Goal: Book appointment/travel/reservation

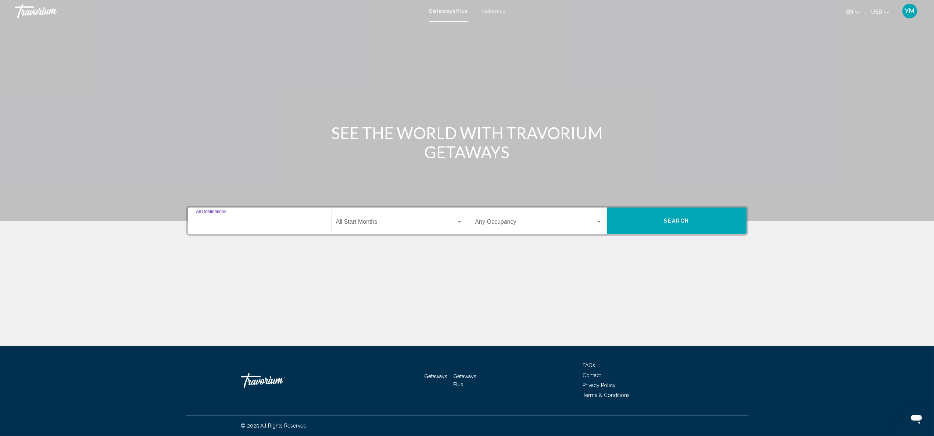
click at [260, 224] on input "Destination All Destinations" at bounding box center [259, 223] width 127 height 7
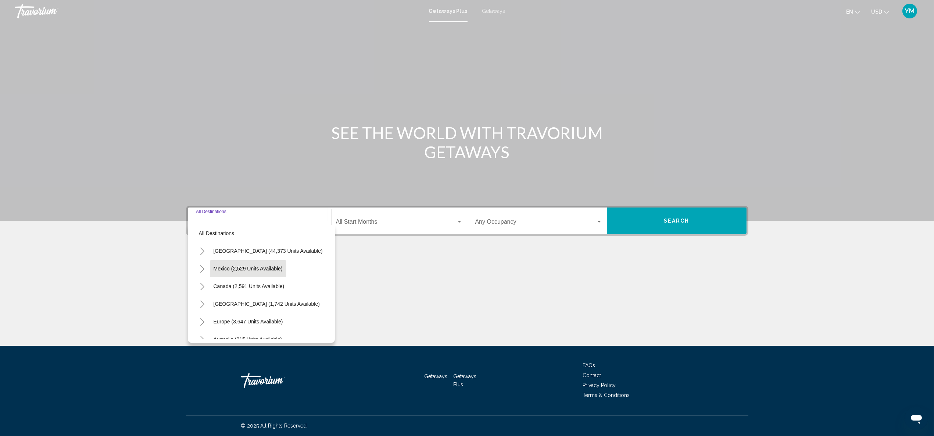
scroll to position [6, 0]
click at [201, 321] on icon "Toggle Europe (3,647 units available)" at bounding box center [203, 320] width 6 height 7
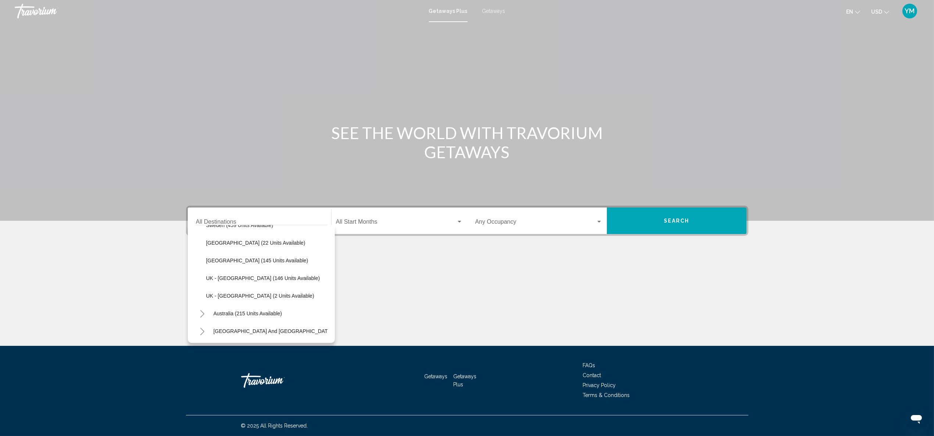
scroll to position [348, 0]
click at [265, 281] on button "UK - [GEOGRAPHIC_DATA] (146 units available)" at bounding box center [263, 277] width 121 height 17
type input "**********"
click at [458, 221] on div "Search widget" at bounding box center [460, 222] width 4 height 2
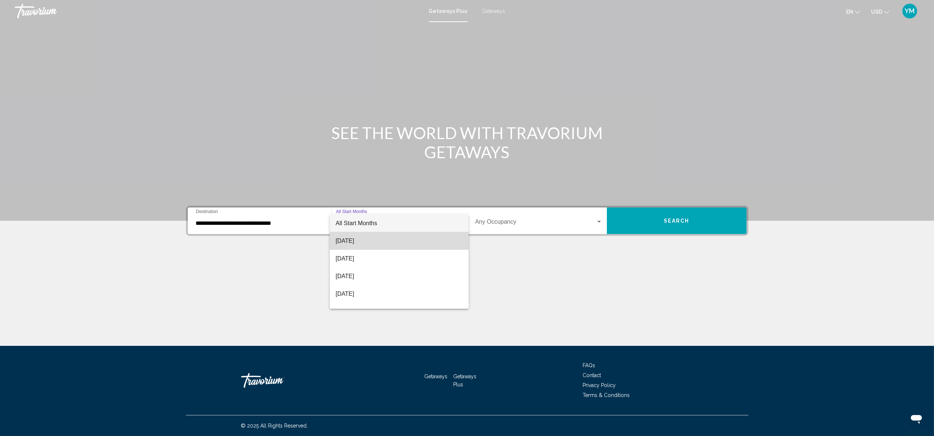
click at [431, 243] on span "[DATE]" at bounding box center [399, 241] width 127 height 18
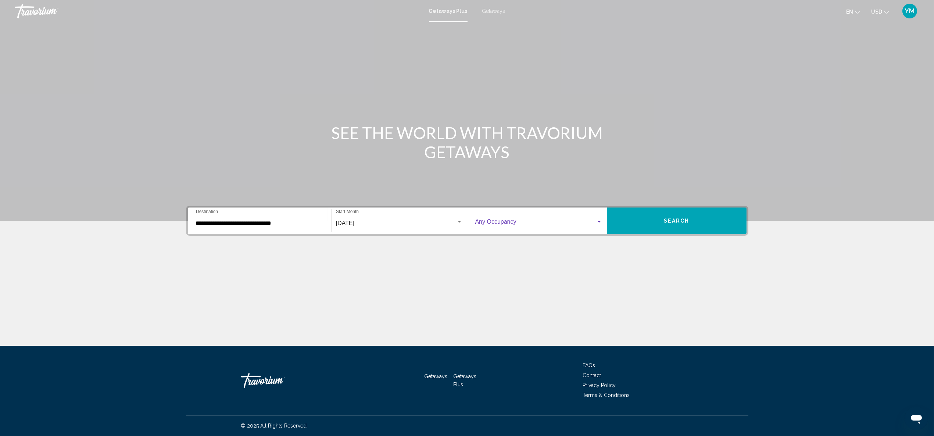
click at [598, 221] on div "Search widget" at bounding box center [599, 222] width 4 height 2
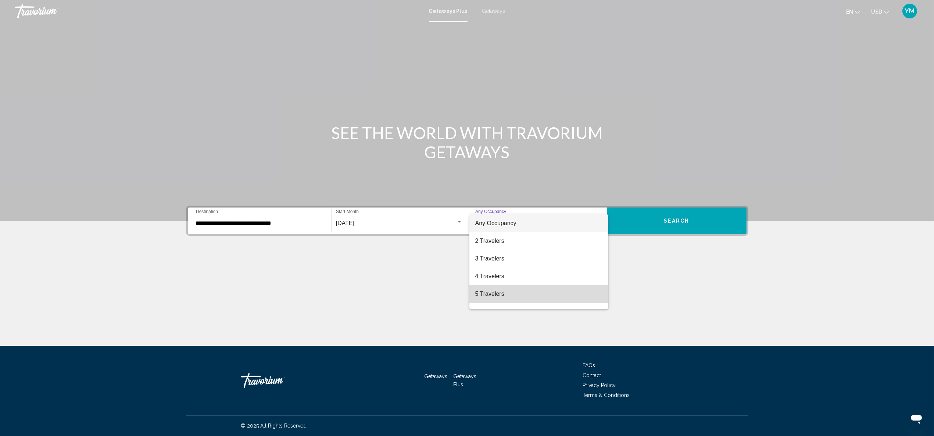
click at [586, 290] on span "5 Travelers" at bounding box center [538, 294] width 127 height 18
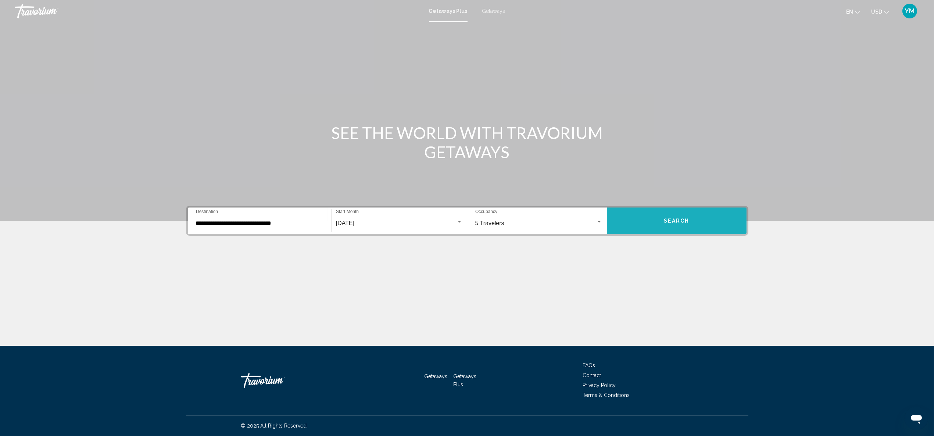
click at [690, 226] on button "Search" at bounding box center [677, 220] width 140 height 26
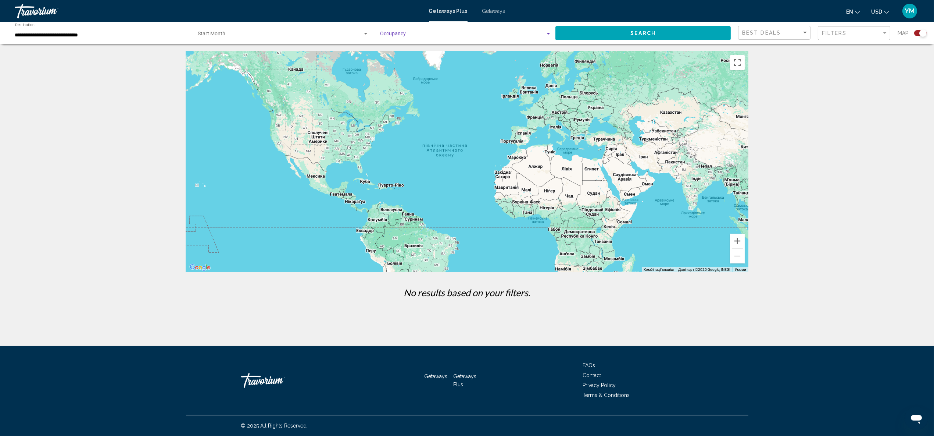
click at [546, 33] on div "Search widget" at bounding box center [548, 34] width 7 height 6
click at [886, 33] on div at bounding box center [467, 218] width 934 height 436
click at [885, 33] on div "Filter" at bounding box center [885, 33] width 4 height 2
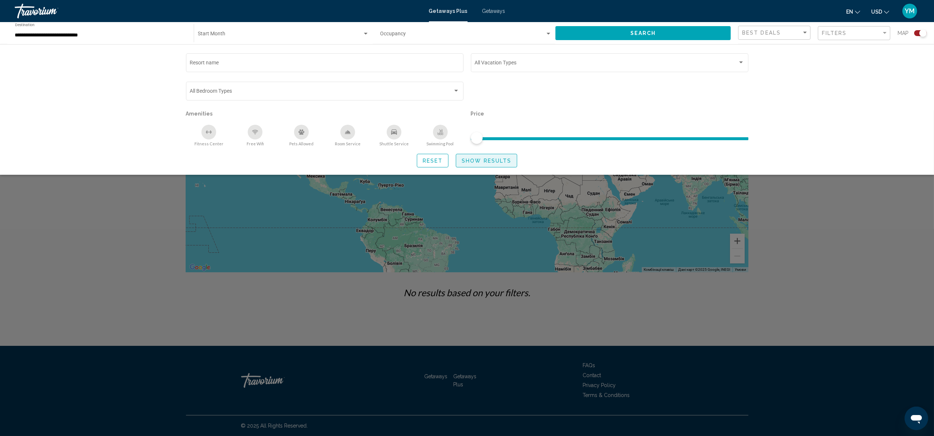
click at [492, 162] on span "Show Results" at bounding box center [487, 161] width 50 height 6
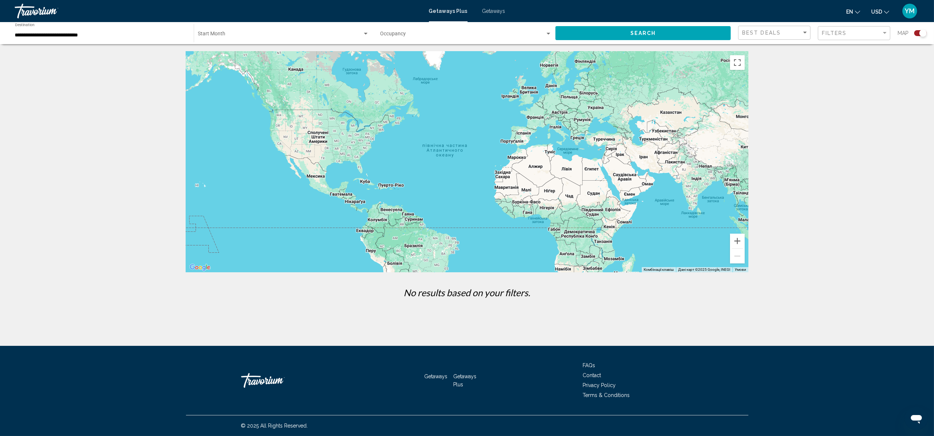
click at [404, 32] on div "Occupancy Any Occupancy" at bounding box center [466, 33] width 171 height 20
click at [400, 36] on span "Any Occupancy" at bounding box center [398, 35] width 35 height 6
click at [625, 34] on button "Search" at bounding box center [643, 33] width 175 height 14
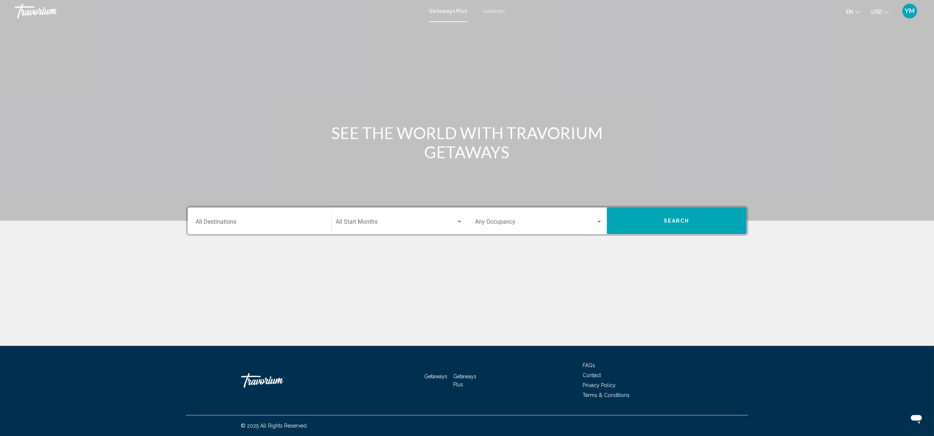
click at [240, 219] on div "Destination All Destinations" at bounding box center [259, 220] width 127 height 23
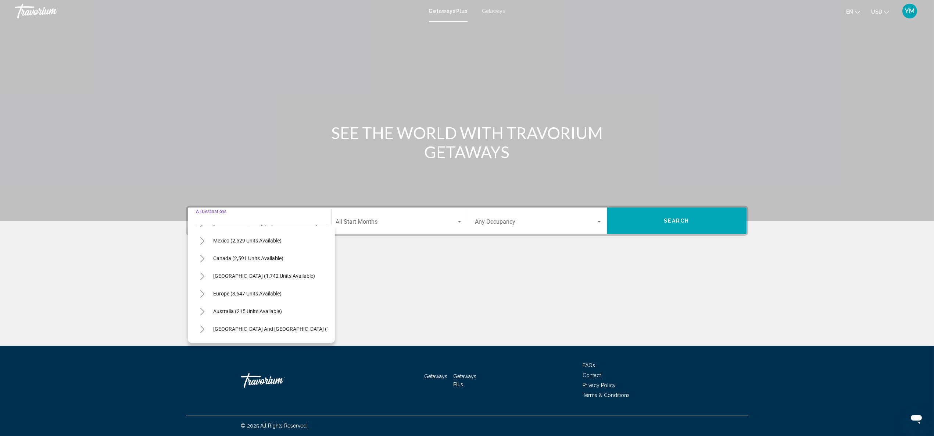
scroll to position [44, 0]
click at [200, 283] on icon "Toggle Europe (3,647 units available)" at bounding box center [203, 281] width 6 height 7
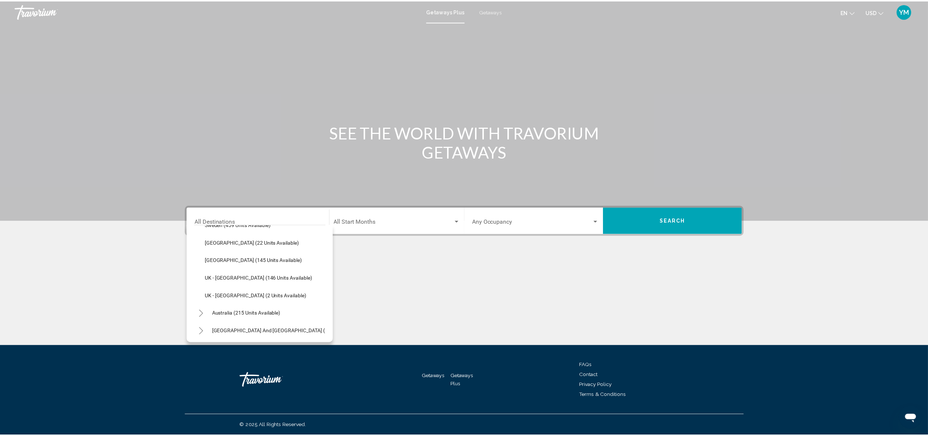
scroll to position [358, 0]
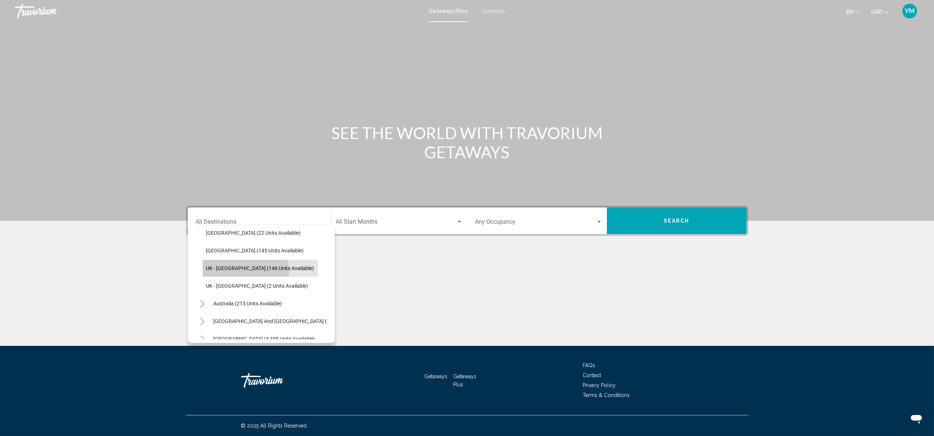
click at [243, 271] on button "UK - [GEOGRAPHIC_DATA] (146 units available)" at bounding box center [260, 268] width 115 height 17
type input "**********"
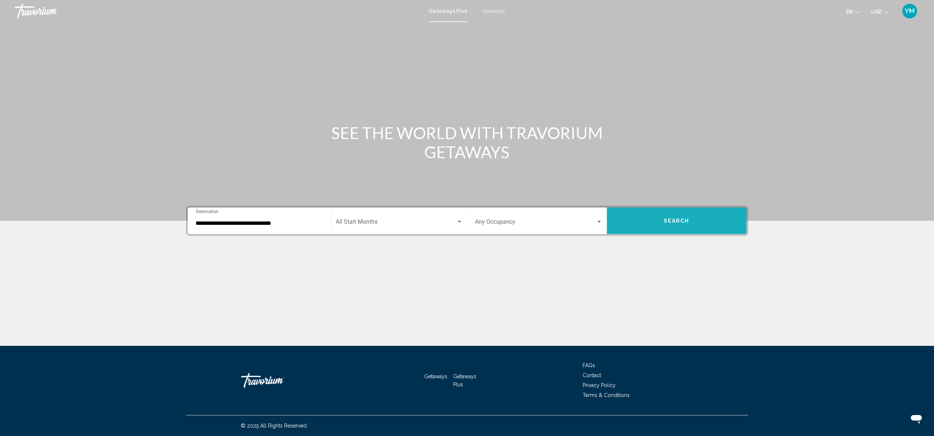
click at [667, 225] on button "Search" at bounding box center [677, 220] width 140 height 26
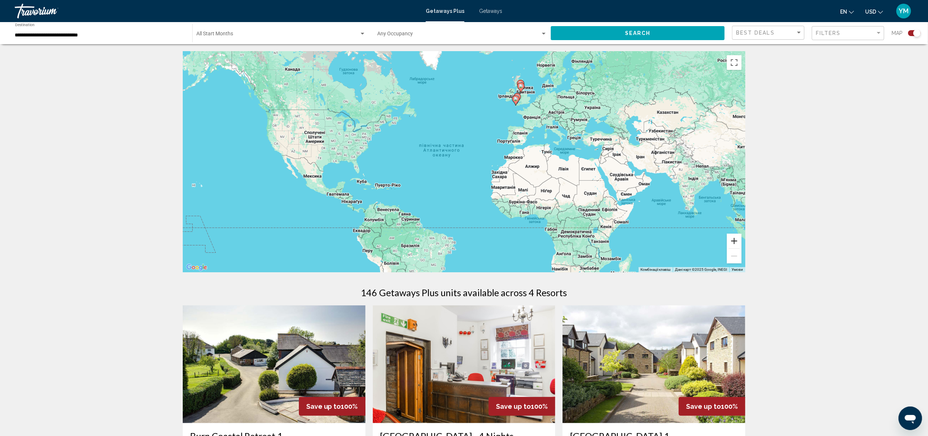
click at [734, 243] on button "Збільшити" at bounding box center [734, 240] width 15 height 15
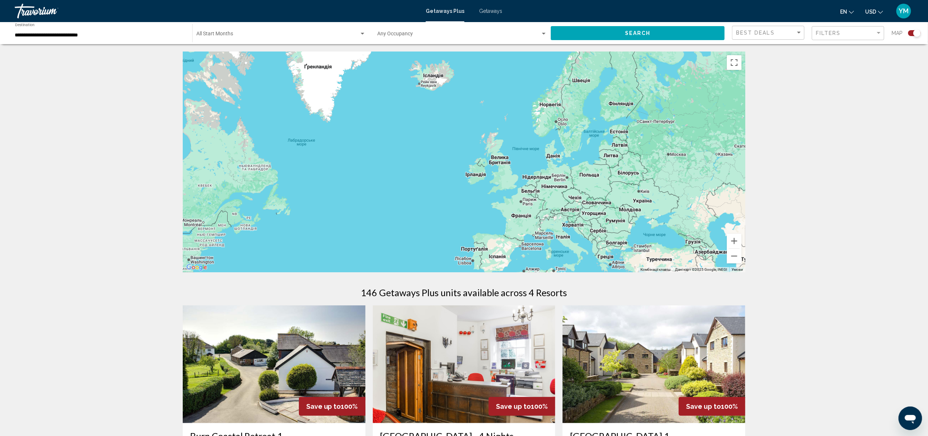
drag, startPoint x: 546, startPoint y: 85, endPoint x: 464, endPoint y: 233, distance: 169.2
click at [464, 233] on div "Main content" at bounding box center [464, 161] width 563 height 221
click at [735, 242] on button "Збільшити" at bounding box center [734, 240] width 15 height 15
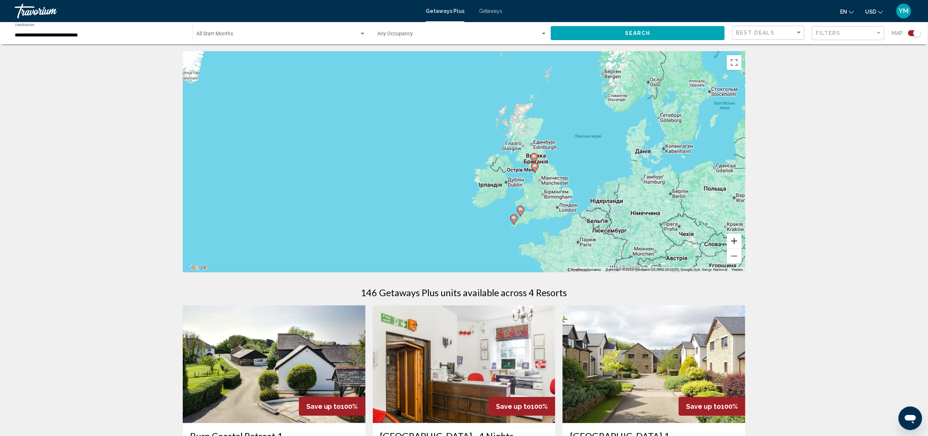
click at [735, 242] on button "Збільшити" at bounding box center [734, 240] width 15 height 15
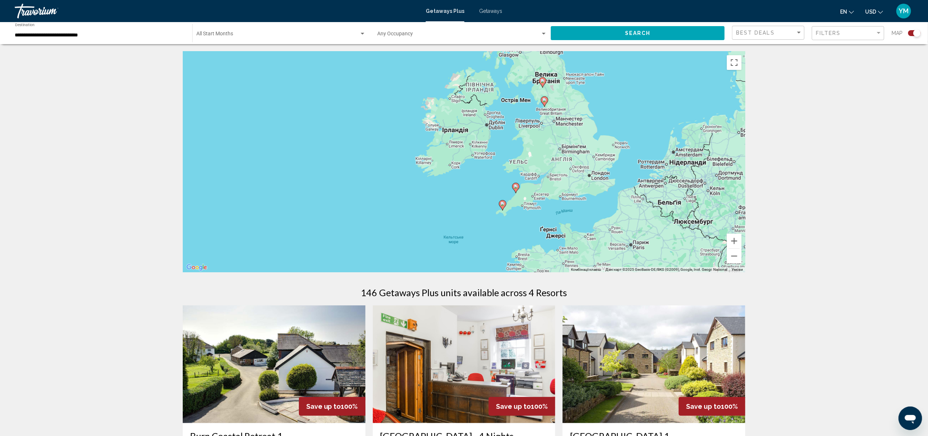
drag, startPoint x: 670, startPoint y: 229, endPoint x: 606, endPoint y: 149, distance: 102.8
click at [606, 149] on div "Увімкніть режим перетягування за допомогою клавіатури, натиснувши Alt + Enter. …" at bounding box center [464, 161] width 563 height 221
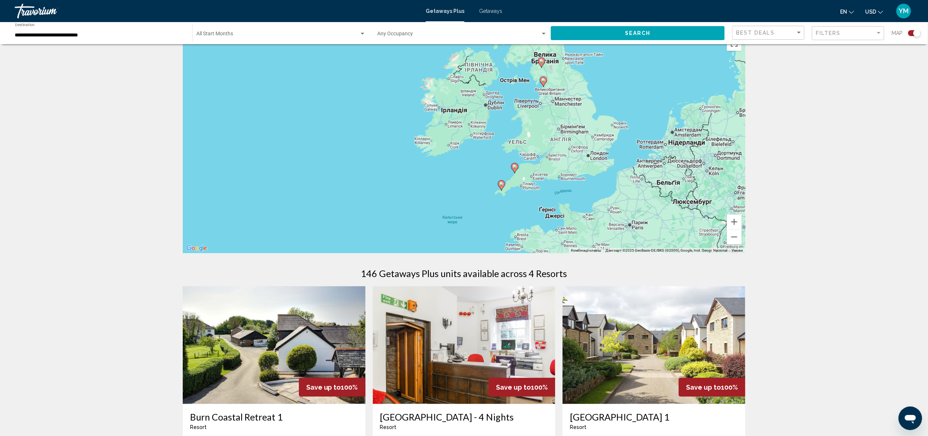
scroll to position [19, 0]
click at [731, 222] on button "Збільшити" at bounding box center [734, 222] width 15 height 15
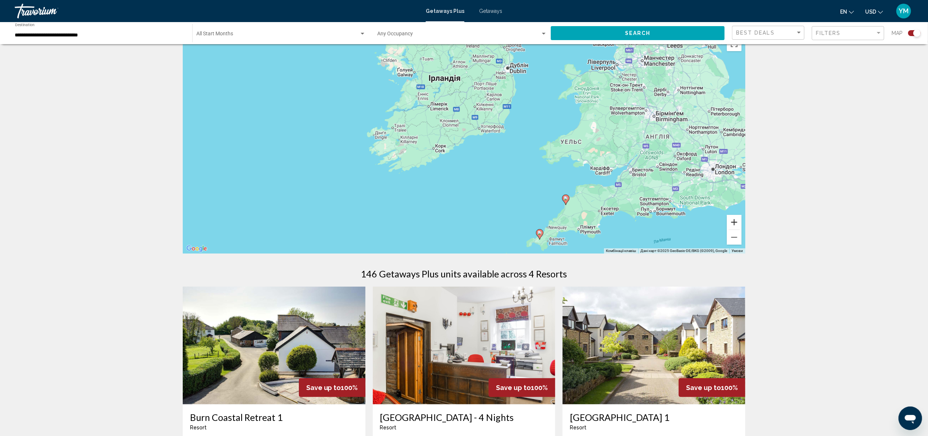
click at [731, 222] on button "Збільшити" at bounding box center [734, 222] width 15 height 15
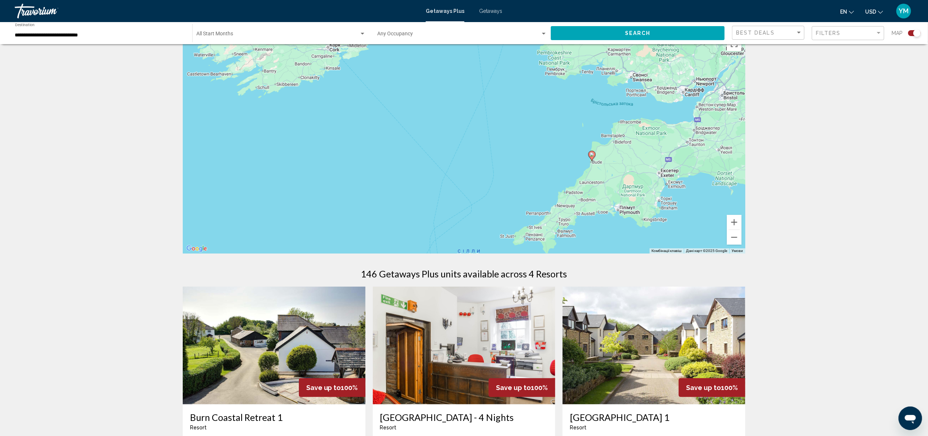
drag, startPoint x: 648, startPoint y: 216, endPoint x: 572, endPoint y: 119, distance: 123.3
click at [570, 107] on div "Увімкніть режим перетягування за допомогою клавіатури, натиснувши Alt + Enter. …" at bounding box center [464, 143] width 563 height 221
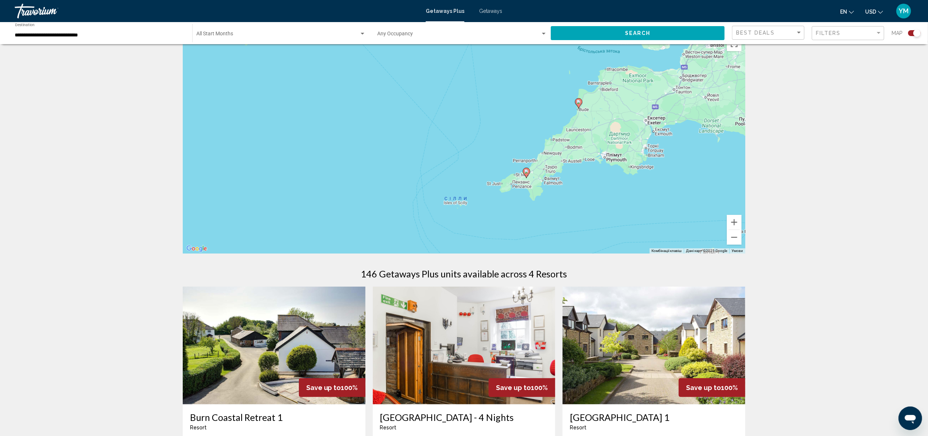
drag, startPoint x: 610, startPoint y: 233, endPoint x: 604, endPoint y: 184, distance: 49.6
click at [597, 180] on div "Увімкніть режим перетягування за допомогою клавіатури, натиснувши Alt + Enter. …" at bounding box center [464, 143] width 563 height 221
click at [732, 220] on button "Збільшити" at bounding box center [734, 222] width 15 height 15
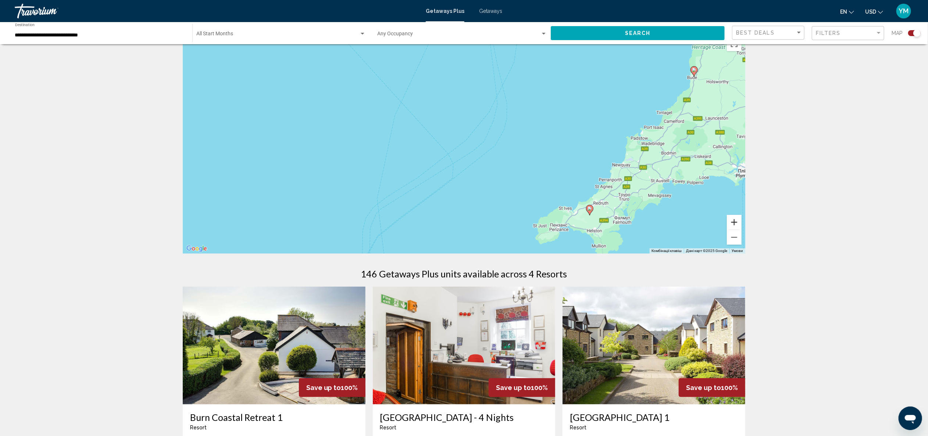
click at [732, 220] on button "Збільшити" at bounding box center [734, 222] width 15 height 15
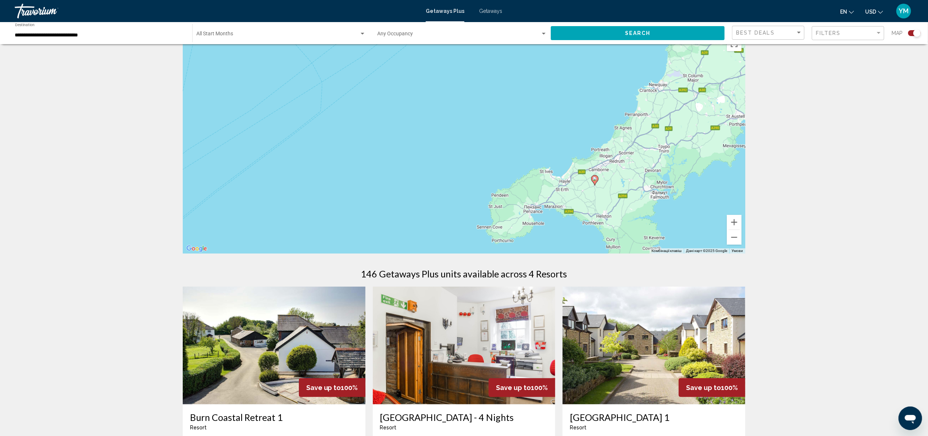
drag, startPoint x: 680, startPoint y: 206, endPoint x: 558, endPoint y: 104, distance: 159.0
click at [558, 104] on div "Увімкніть режим перетягування за допомогою клавіатури, натиснувши Alt + Enter. …" at bounding box center [464, 143] width 563 height 221
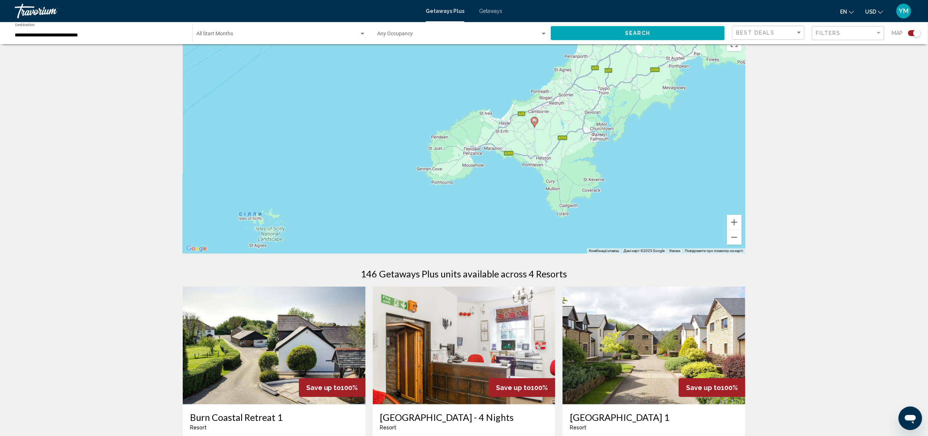
drag, startPoint x: 658, startPoint y: 201, endPoint x: 597, endPoint y: 142, distance: 85.8
click at [597, 142] on div "Увімкніть режим перетягування за допомогою клавіатури, натиснувши Alt + Enter. …" at bounding box center [464, 143] width 563 height 221
click at [733, 221] on button "Збільшити" at bounding box center [734, 222] width 15 height 15
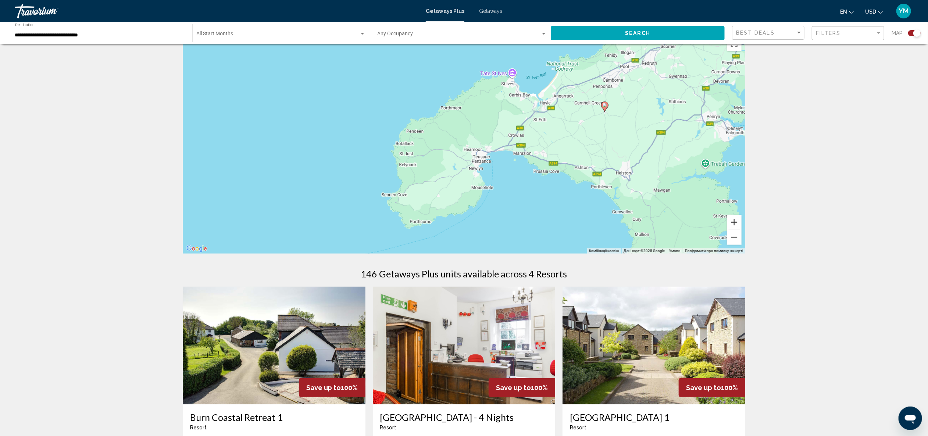
click at [733, 221] on button "Збільшити" at bounding box center [734, 222] width 15 height 15
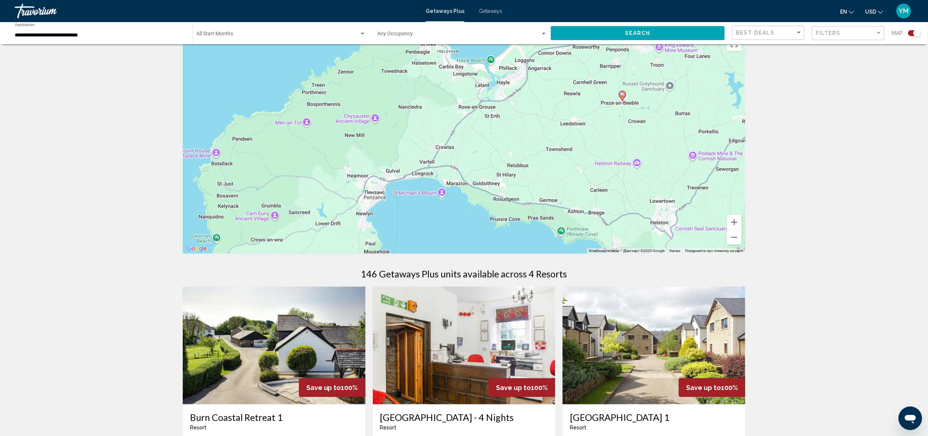
drag, startPoint x: 665, startPoint y: 152, endPoint x: 540, endPoint y: 172, distance: 126.6
click at [540, 171] on div "Увімкніть режим перетягування за допомогою клавіатури, натиснувши Alt + Enter. …" at bounding box center [464, 143] width 563 height 221
click at [624, 94] on image "Main content" at bounding box center [622, 94] width 4 height 4
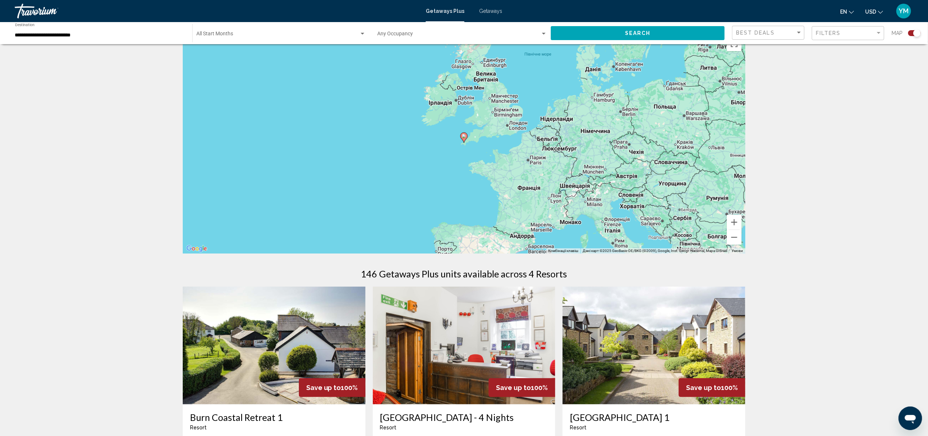
click at [464, 136] on image "Main content" at bounding box center [464, 136] width 4 height 4
type input "**********"
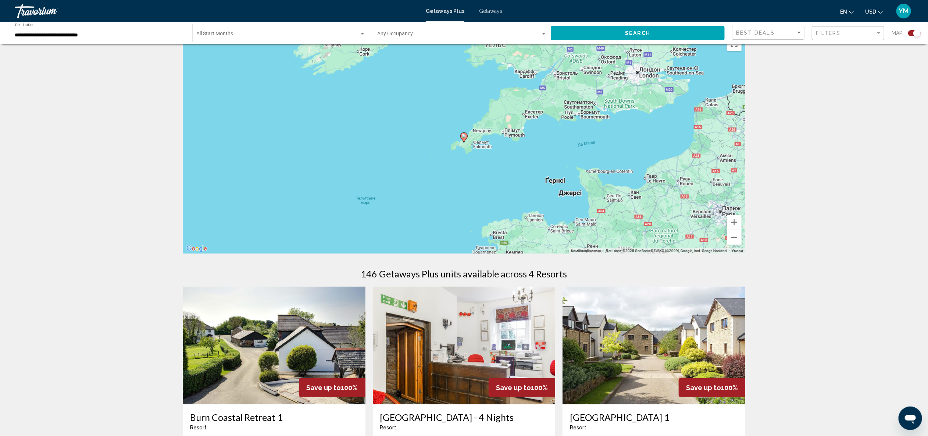
click at [464, 136] on image "Main content" at bounding box center [464, 136] width 4 height 4
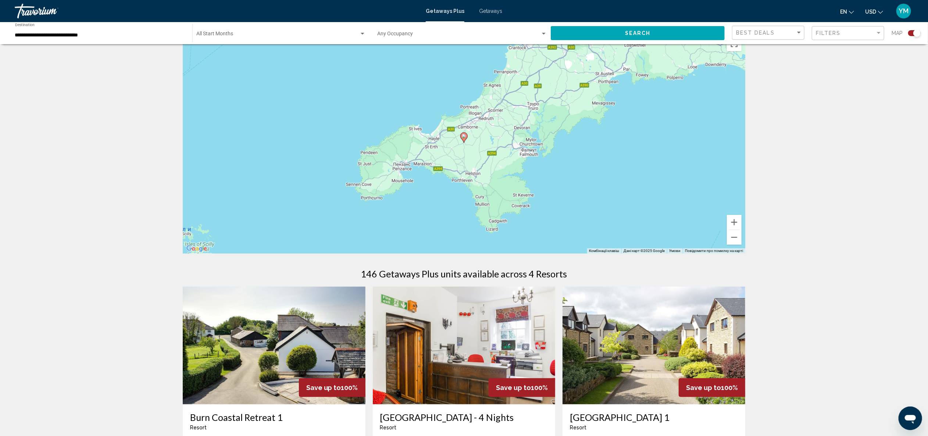
click at [464, 136] on image "Main content" at bounding box center [464, 136] width 4 height 4
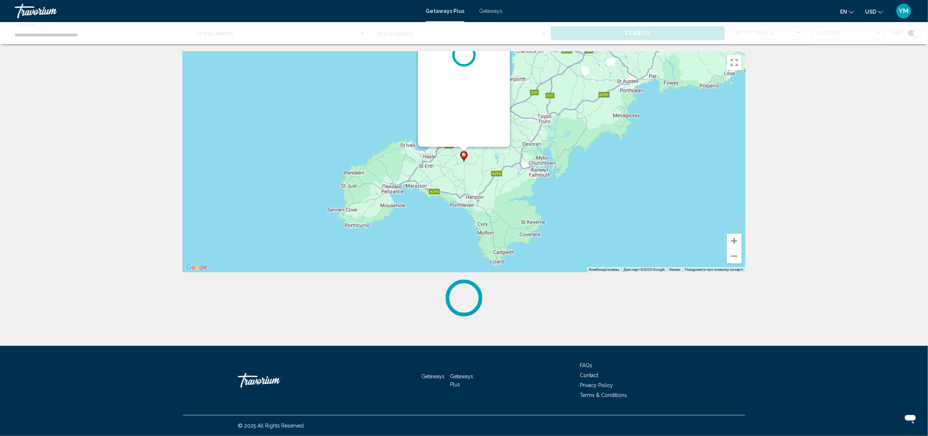
scroll to position [0, 0]
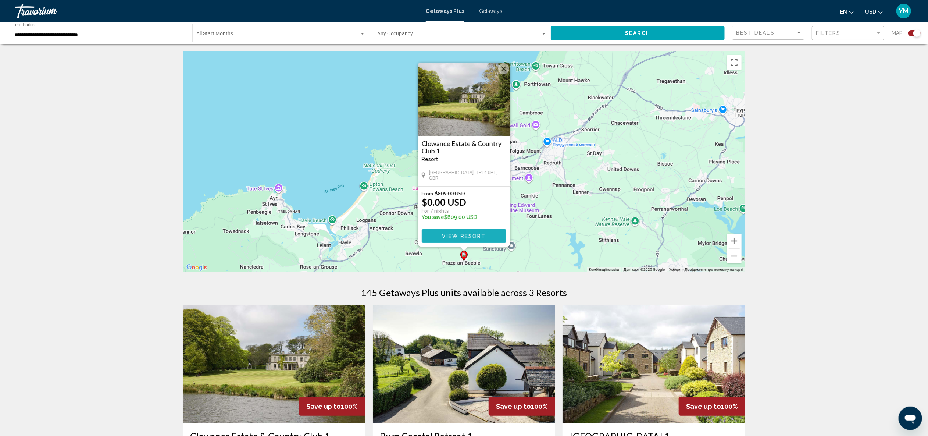
click at [466, 233] on span "View Resort" at bounding box center [464, 236] width 44 height 6
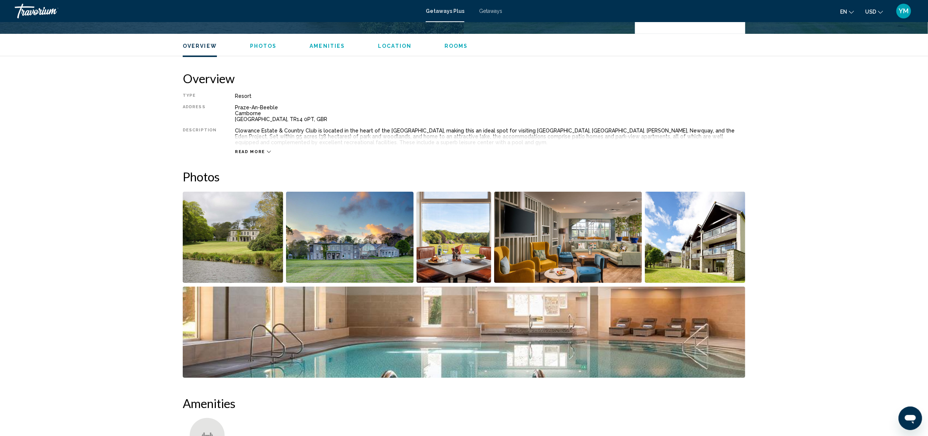
scroll to position [203, 0]
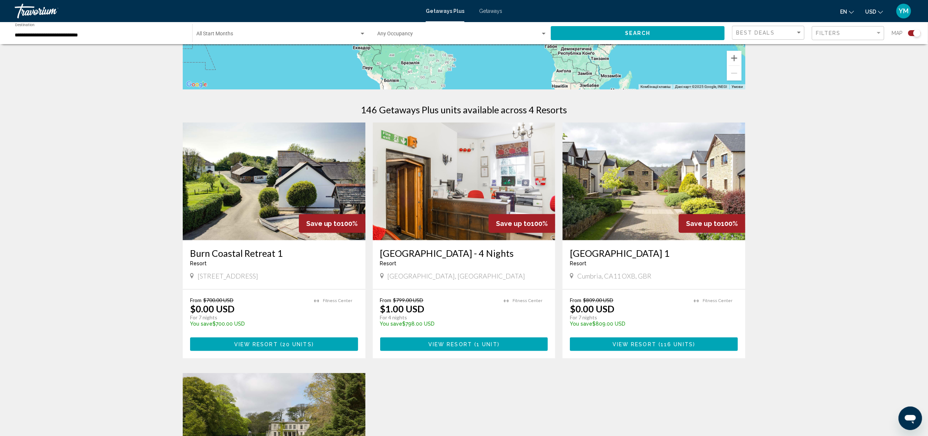
scroll to position [183, 0]
click at [287, 343] on span "20 units" at bounding box center [296, 344] width 29 height 6
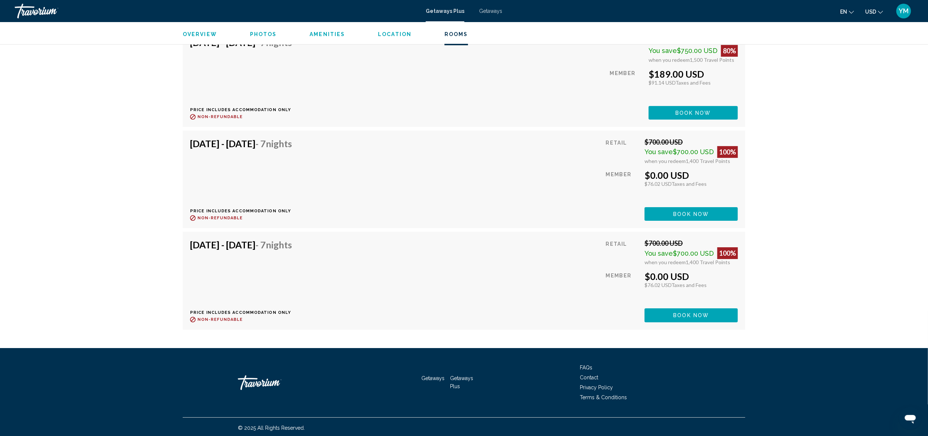
scroll to position [1745, 0]
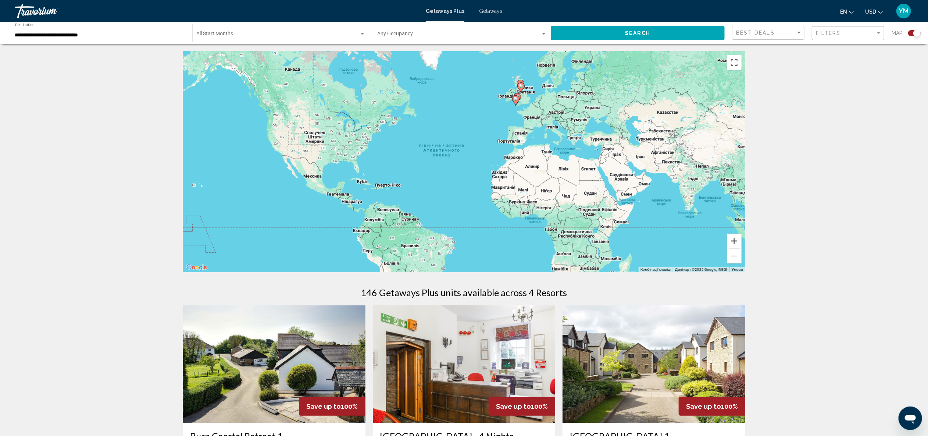
click at [738, 240] on button "Збільшити" at bounding box center [734, 240] width 15 height 15
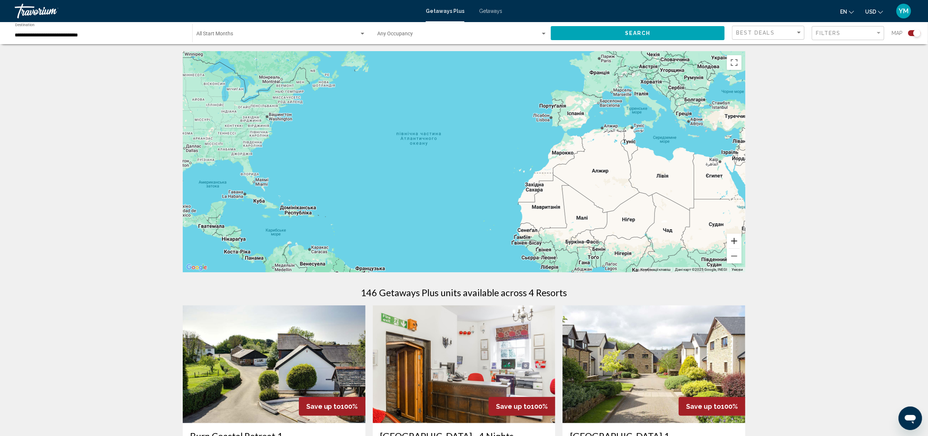
click at [738, 240] on button "Збільшити" at bounding box center [734, 240] width 15 height 15
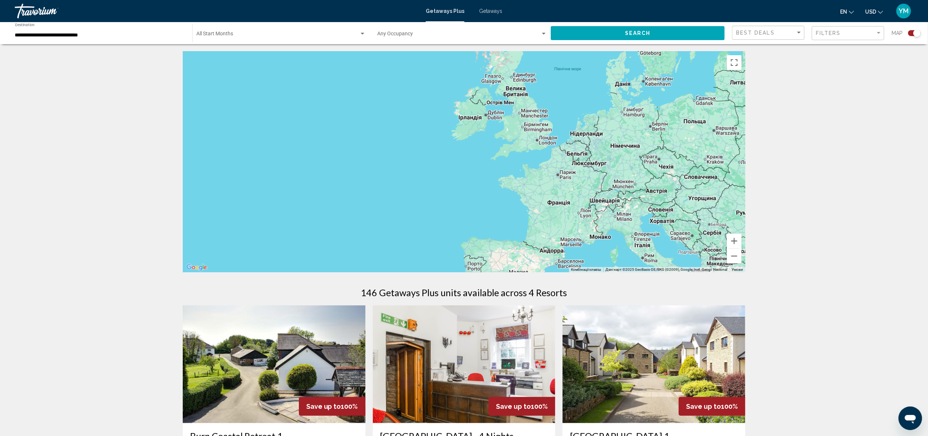
drag, startPoint x: 660, startPoint y: 170, endPoint x: 487, endPoint y: 385, distance: 275.9
click at [486, 387] on div "← Перемістити ліворуч → Перемістити праворуч ↑ Перемістити вгору ↓ Перемістити …" at bounding box center [464, 435] width 592 height 769
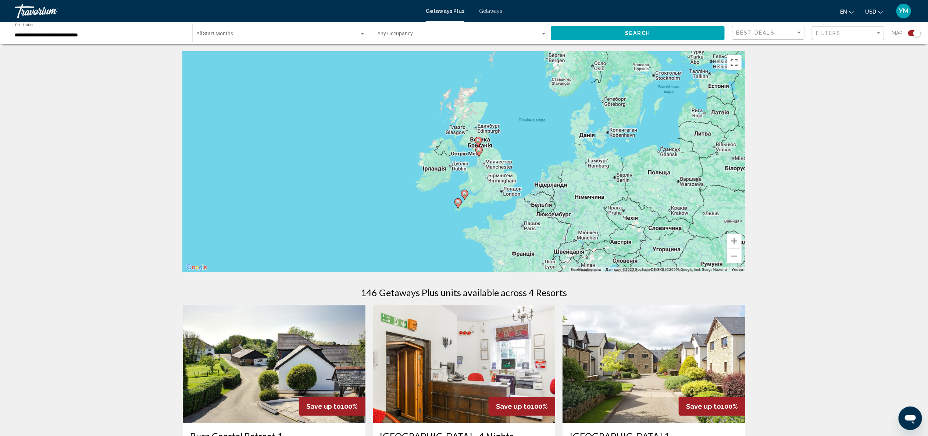
drag, startPoint x: 487, startPoint y: 181, endPoint x: 452, endPoint y: 235, distance: 64.7
click at [452, 235] on div "Увімкніть режим перетягування за допомогою клавіатури, натиснувши Alt + Enter. …" at bounding box center [464, 161] width 563 height 221
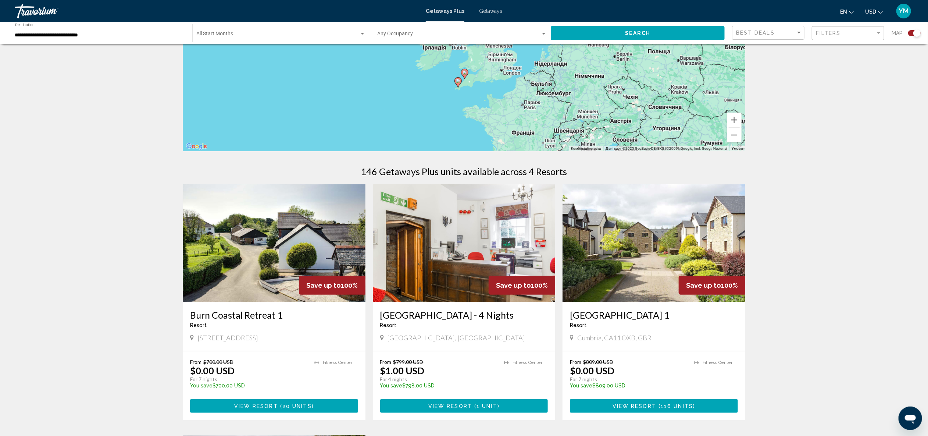
scroll to position [162, 0]
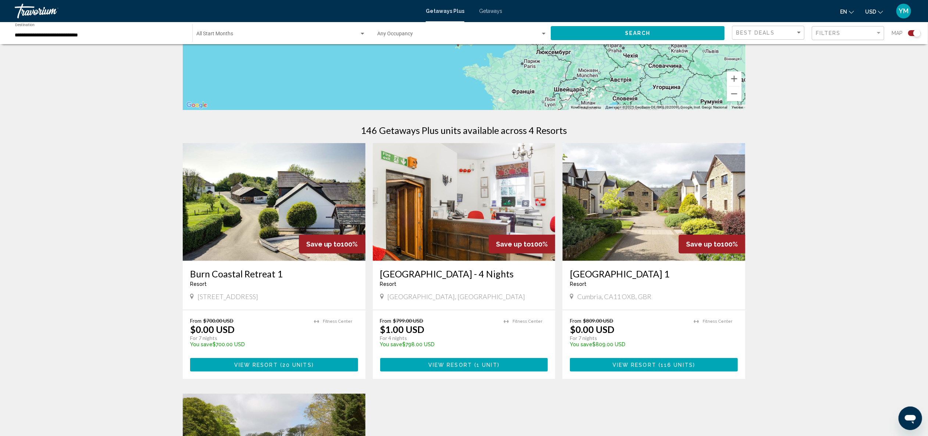
click at [479, 242] on img "Main content" at bounding box center [464, 202] width 183 height 118
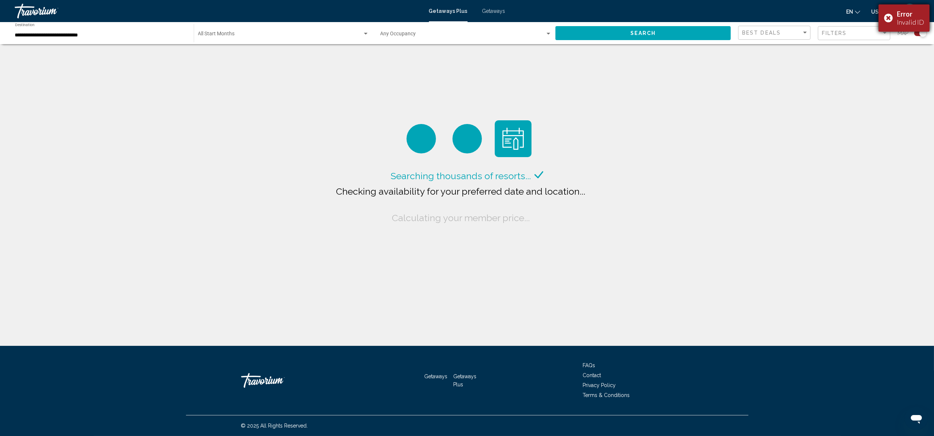
click at [887, 16] on div "Error Invalid ID" at bounding box center [904, 17] width 51 height 27
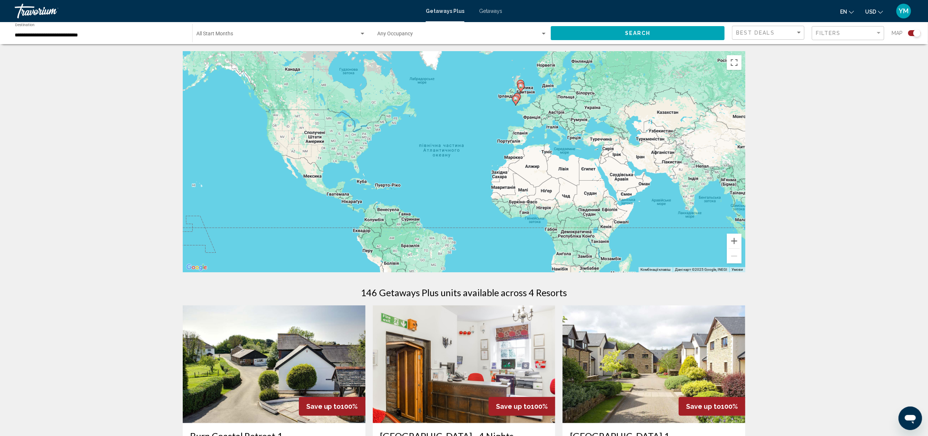
click at [519, 82] on gmp-advanced-marker "Main content" at bounding box center [520, 87] width 7 height 11
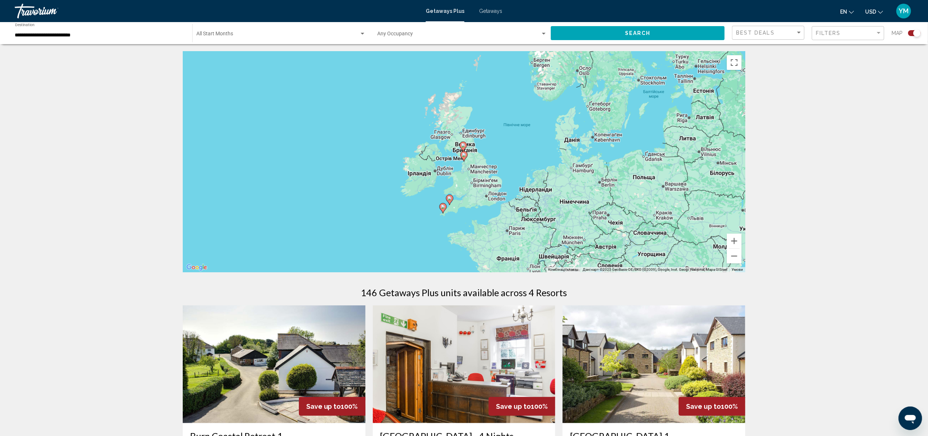
click at [465, 158] on icon "Main content" at bounding box center [464, 156] width 7 height 10
type input "**********"
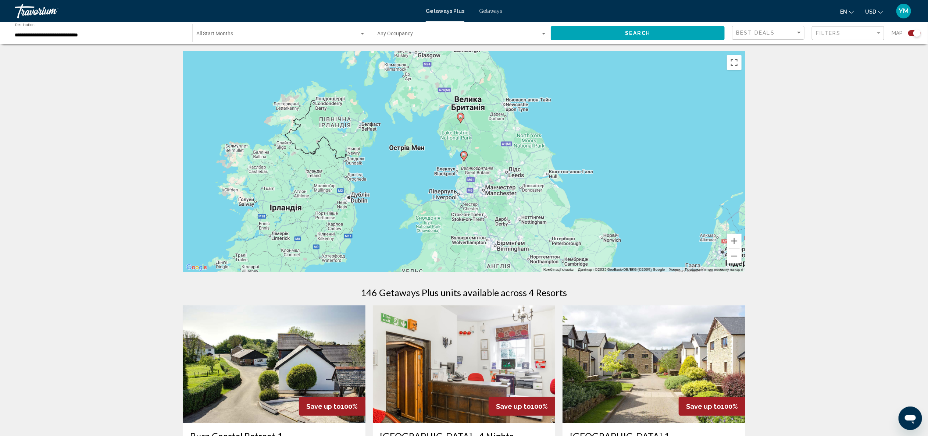
click at [464, 156] on image "Main content" at bounding box center [464, 155] width 4 height 4
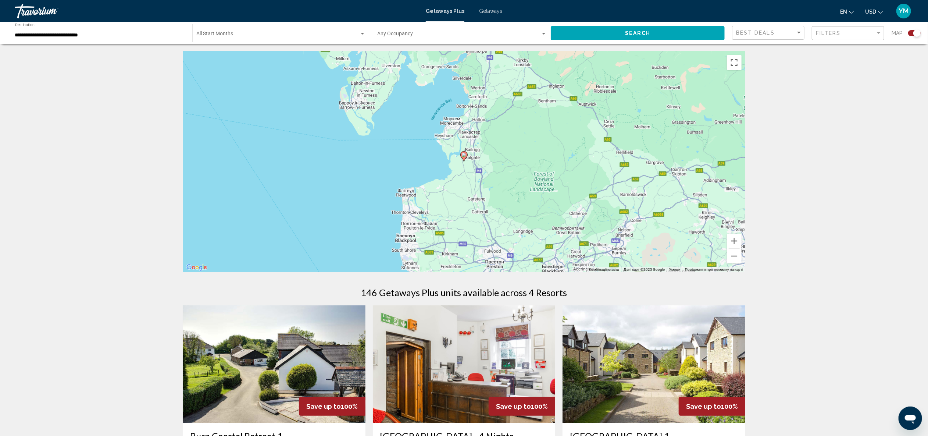
click at [464, 156] on image "Main content" at bounding box center [464, 155] width 4 height 4
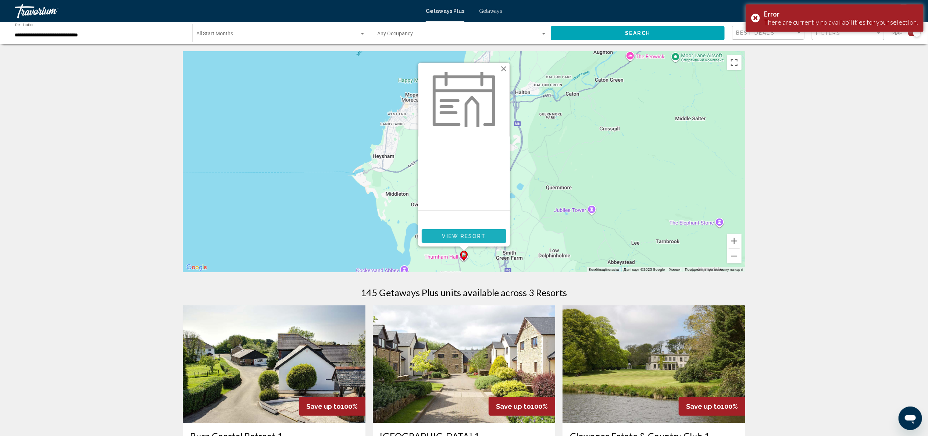
click at [484, 239] on button "View Resort" at bounding box center [464, 236] width 85 height 14
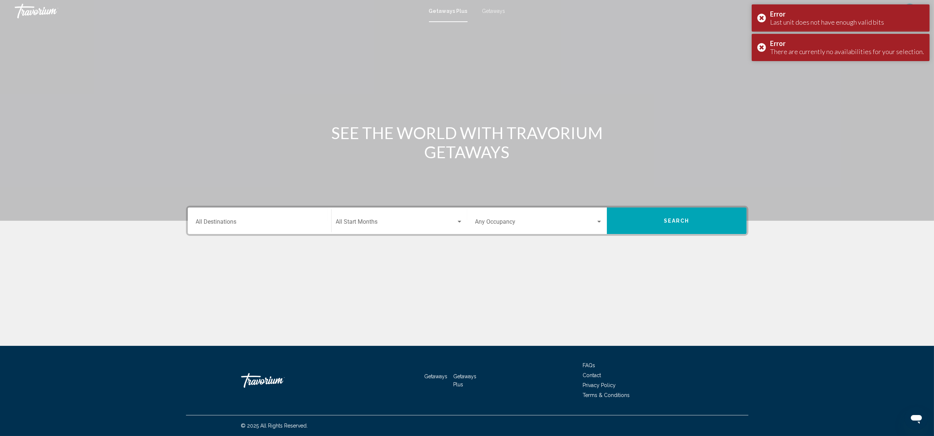
click at [316, 225] on input "Destination All Destinations" at bounding box center [259, 223] width 127 height 7
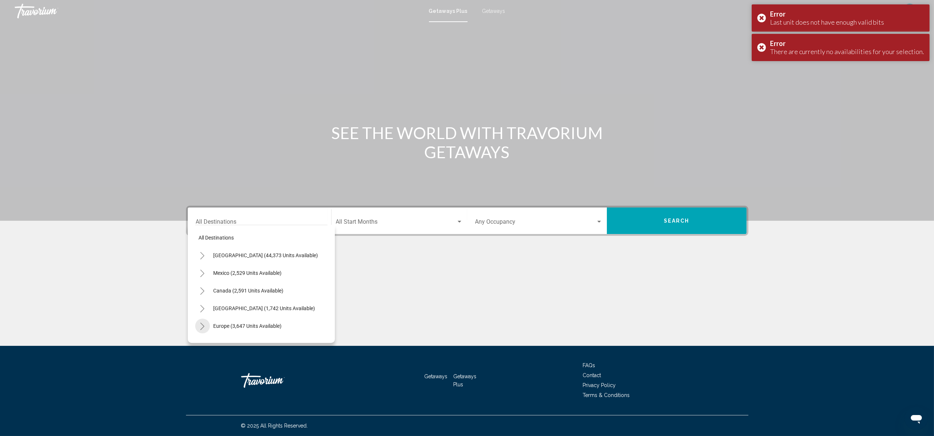
click at [201, 326] on icon "Toggle Europe (3,647 units available)" at bounding box center [203, 325] width 6 height 7
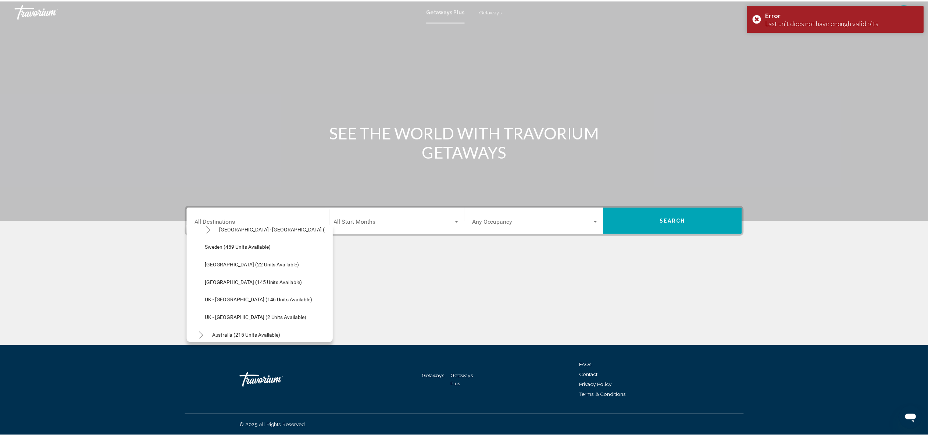
scroll to position [336, 0]
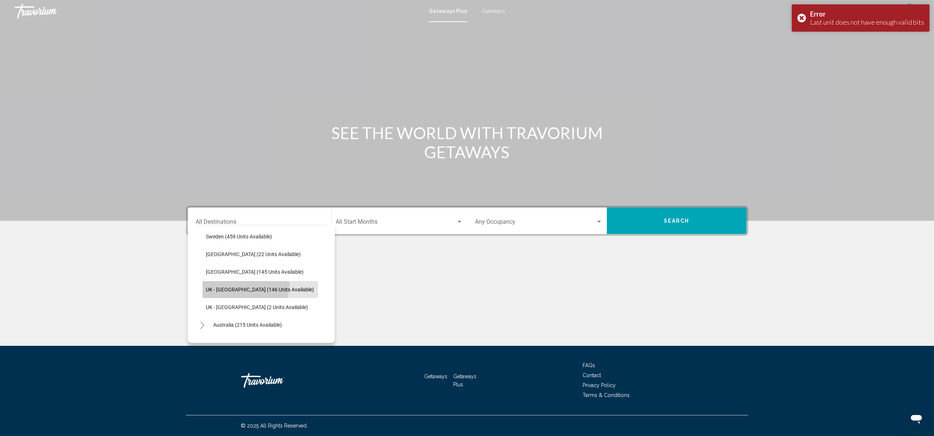
click at [239, 282] on button "UK - [GEOGRAPHIC_DATA] (146 units available)" at bounding box center [260, 289] width 115 height 17
type input "**********"
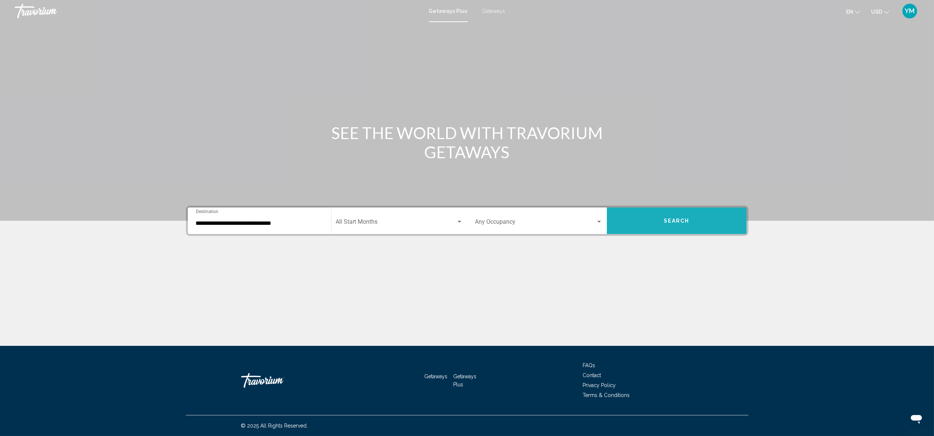
click at [690, 223] on button "Search" at bounding box center [677, 220] width 140 height 26
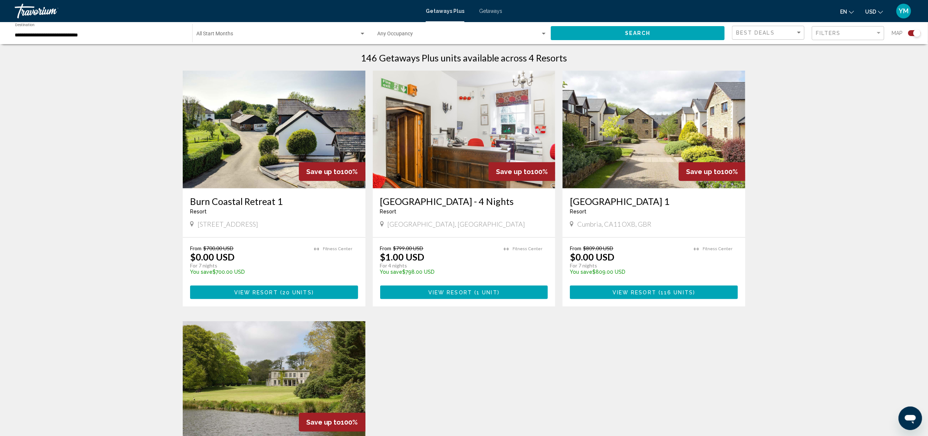
scroll to position [237, 0]
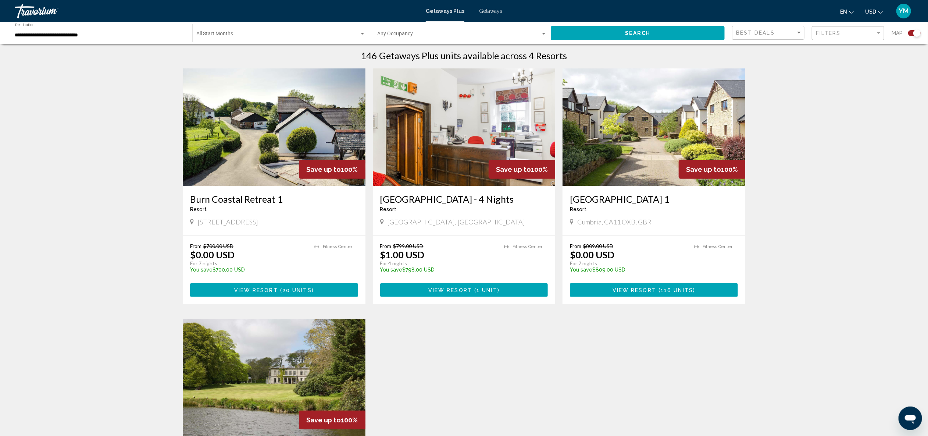
click at [661, 164] on img "Main content" at bounding box center [654, 127] width 183 height 118
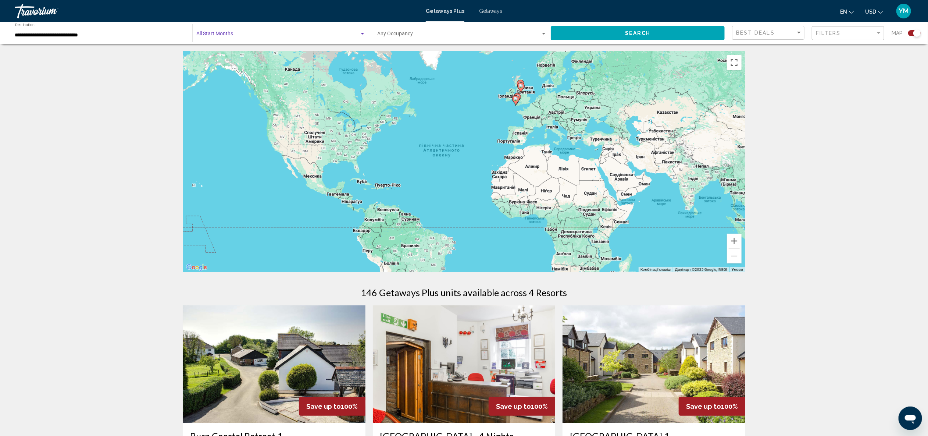
click at [239, 38] on span "Search widget" at bounding box center [277, 35] width 163 height 6
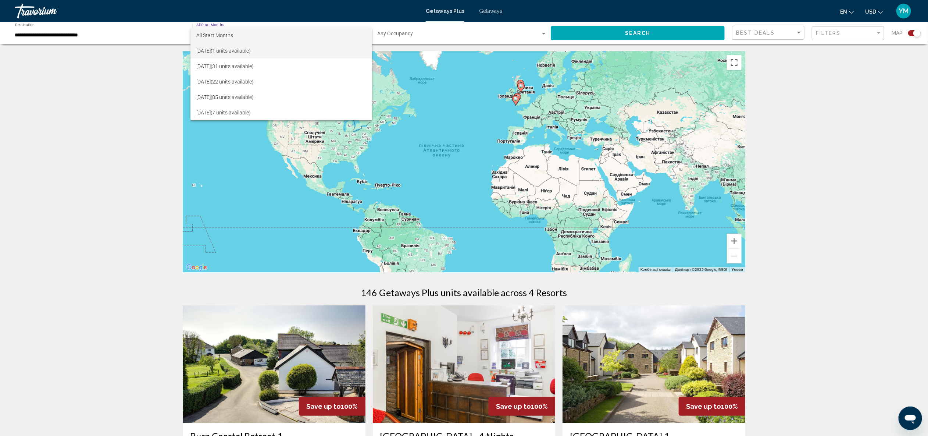
click at [235, 48] on span "[DATE] (1 units available)" at bounding box center [281, 50] width 170 height 15
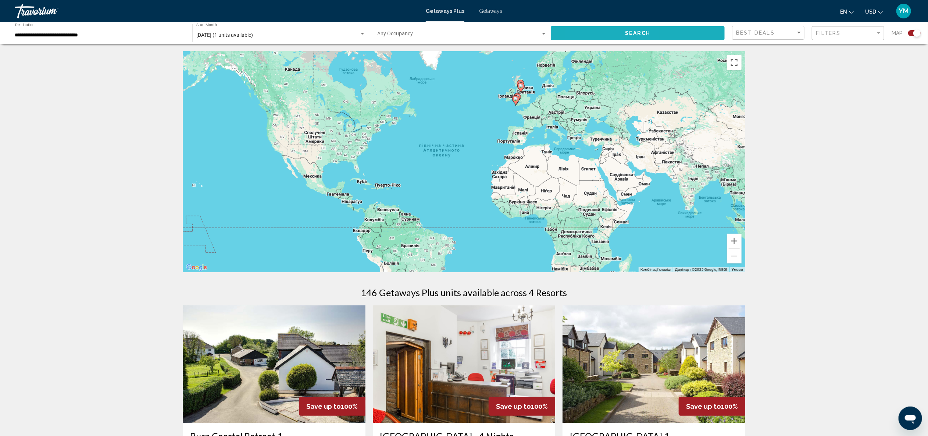
click at [599, 37] on button "Search" at bounding box center [638, 33] width 174 height 14
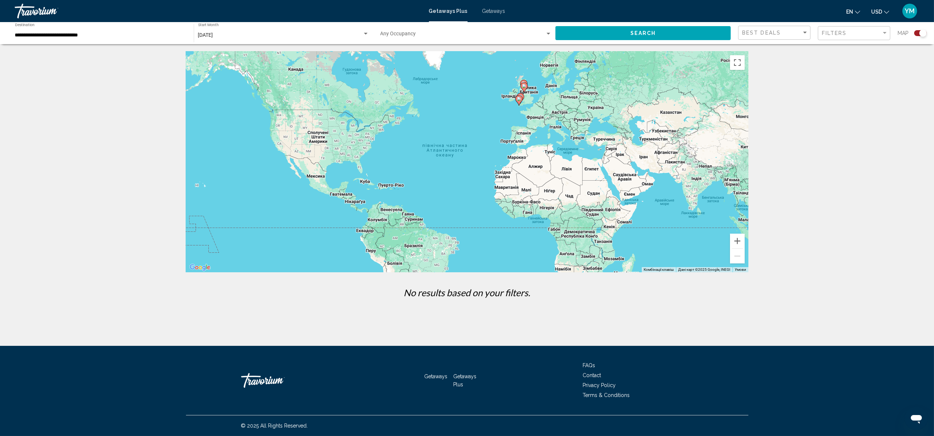
click at [364, 29] on div "[DATE] Start Month All Start Months" at bounding box center [283, 33] width 171 height 20
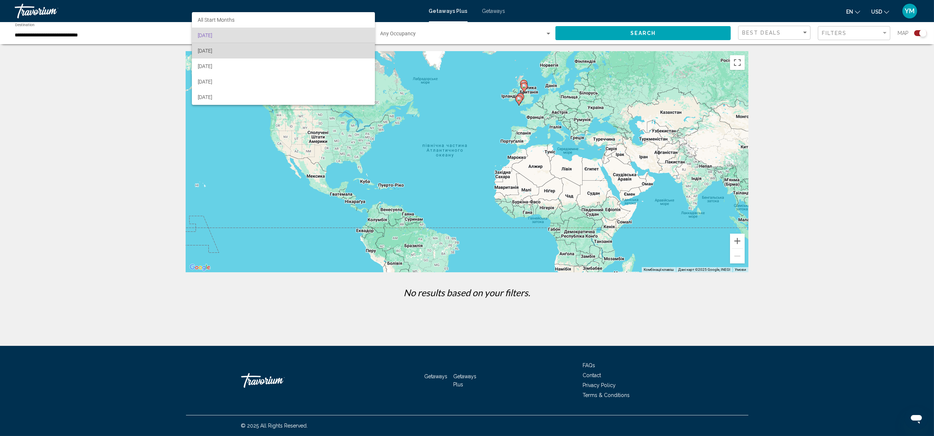
click at [351, 54] on span "[DATE]" at bounding box center [283, 50] width 171 height 15
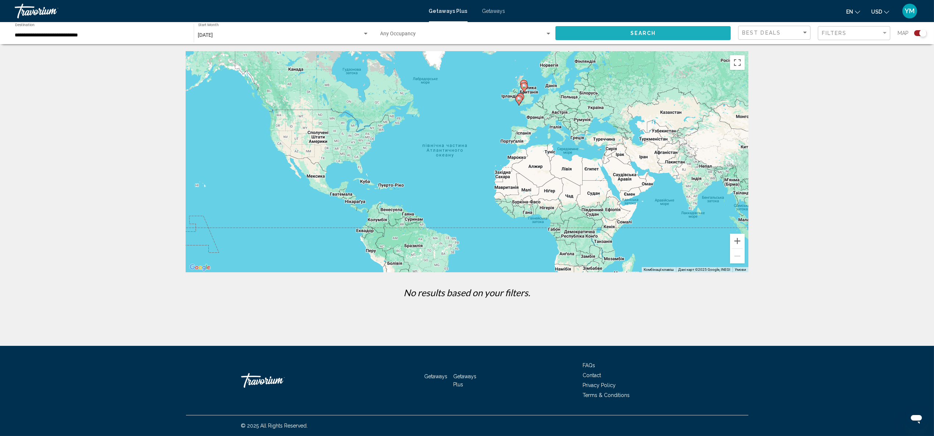
click at [651, 28] on button "Search" at bounding box center [643, 33] width 175 height 14
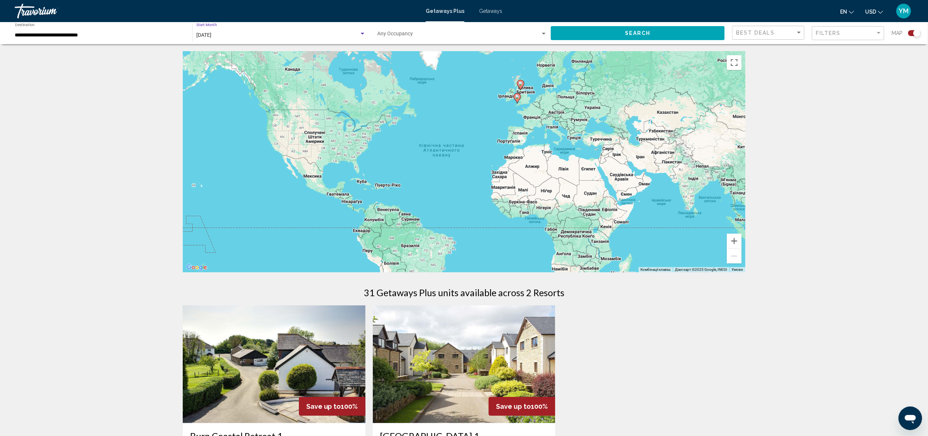
click at [363, 35] on div "Search widget" at bounding box center [362, 34] width 7 height 6
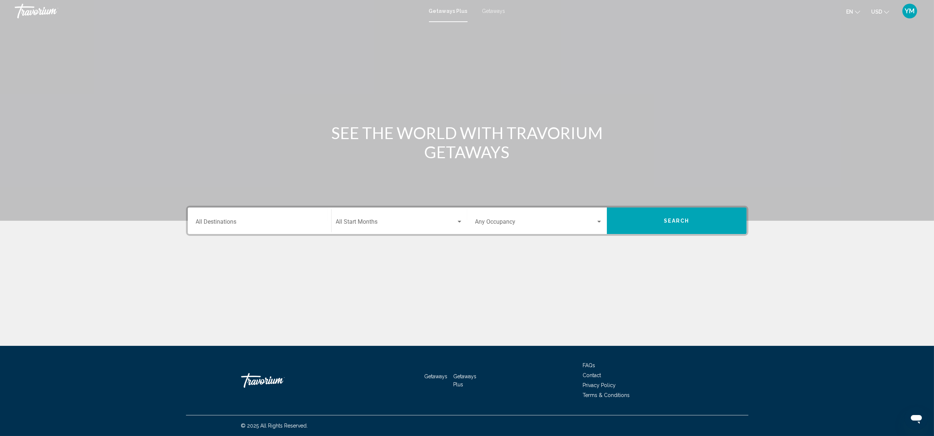
click at [494, 12] on span "Getaways" at bounding box center [493, 11] width 23 height 6
click at [300, 220] on input "Destination All Destinations" at bounding box center [259, 223] width 127 height 7
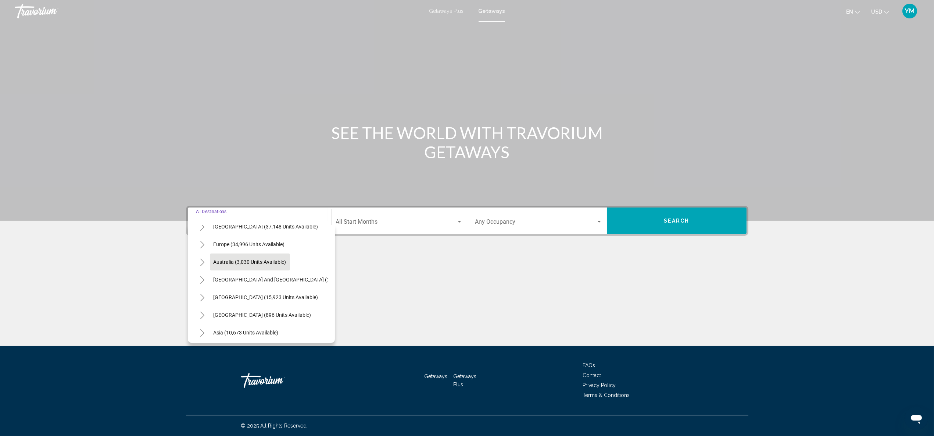
scroll to position [81, 0]
click at [203, 244] on icon "Toggle Europe (34,996 units available)" at bounding box center [203, 244] width 6 height 7
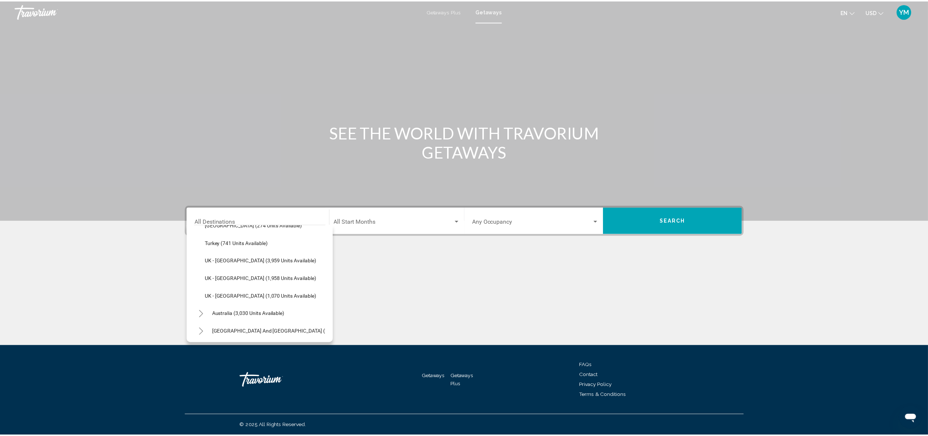
scroll to position [454, 0]
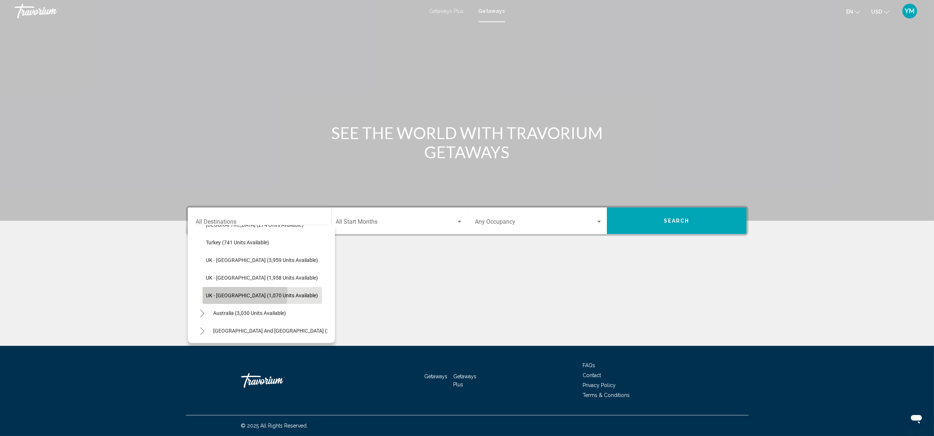
click at [228, 292] on span "UK - [GEOGRAPHIC_DATA] (1,070 units available)" at bounding box center [262, 295] width 112 height 6
type input "**********"
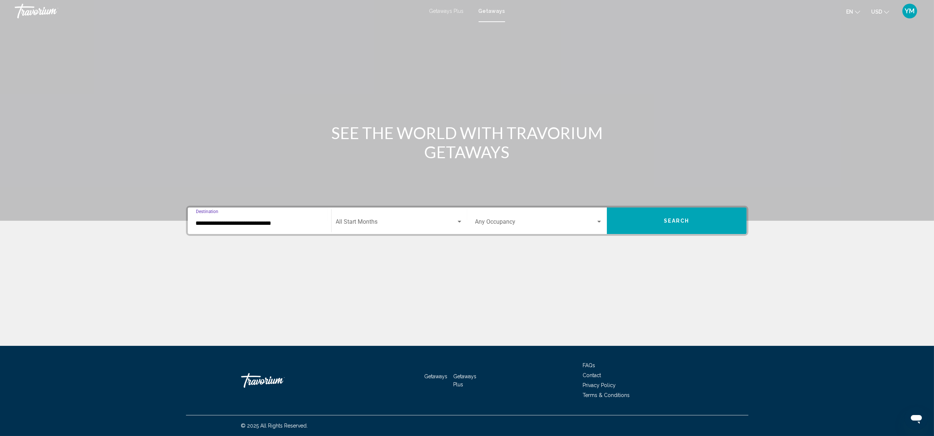
click at [460, 219] on div "Search widget" at bounding box center [459, 222] width 7 height 6
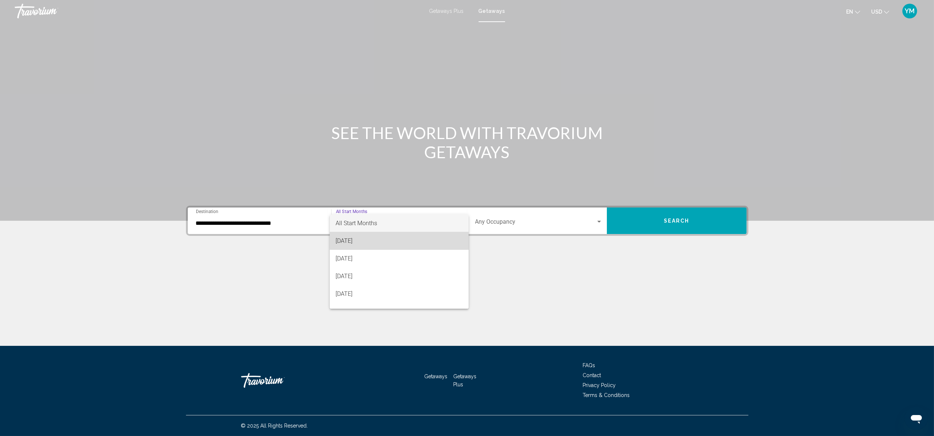
click at [446, 236] on span "[DATE]" at bounding box center [399, 241] width 127 height 18
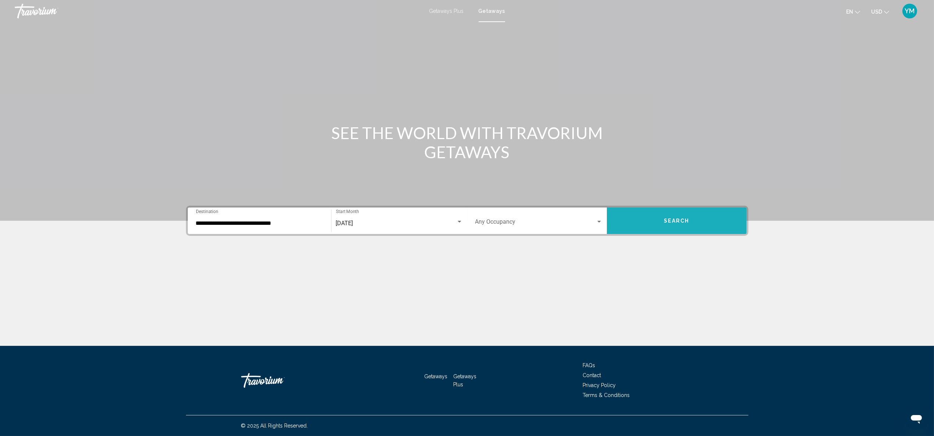
click at [671, 225] on button "Search" at bounding box center [677, 220] width 140 height 26
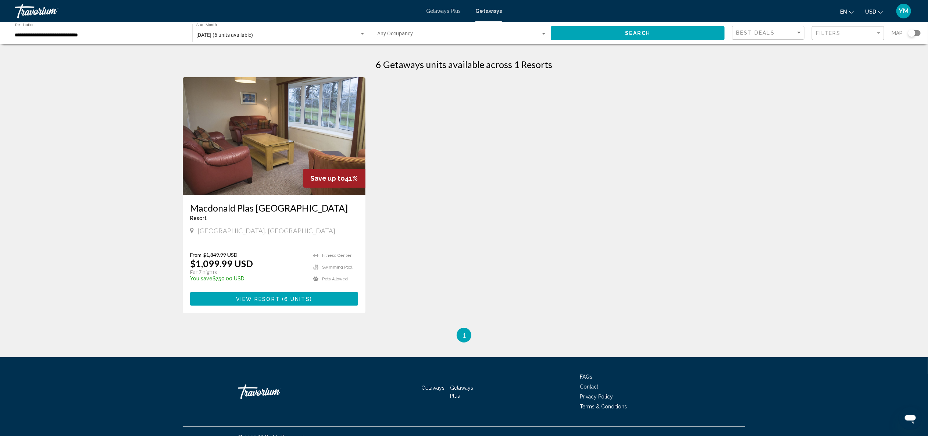
click at [251, 168] on img "Main content" at bounding box center [274, 136] width 183 height 118
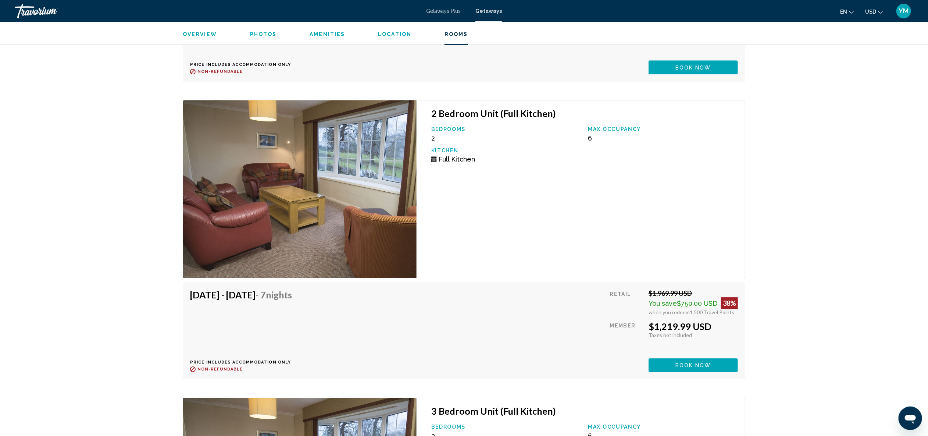
scroll to position [1532, 0]
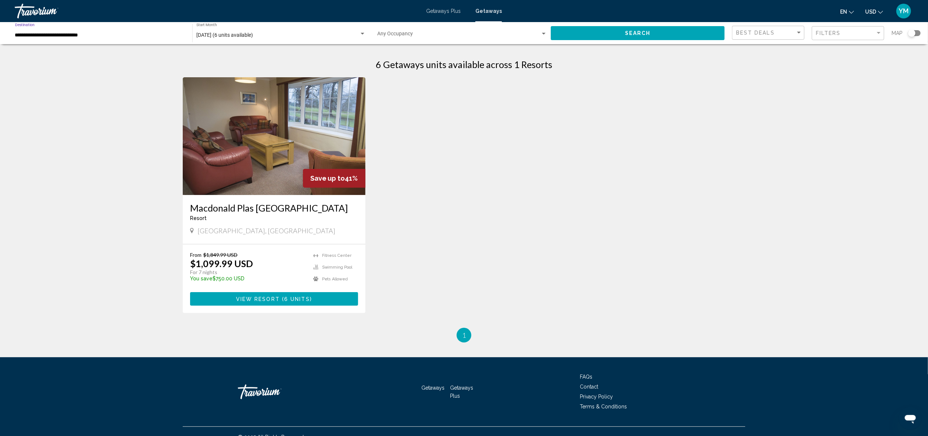
click at [128, 35] on input "**********" at bounding box center [100, 35] width 170 height 6
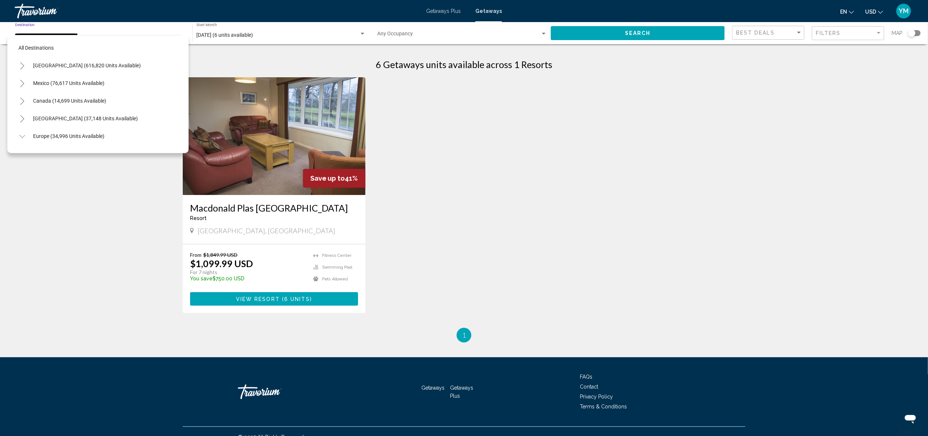
scroll to position [467, 0]
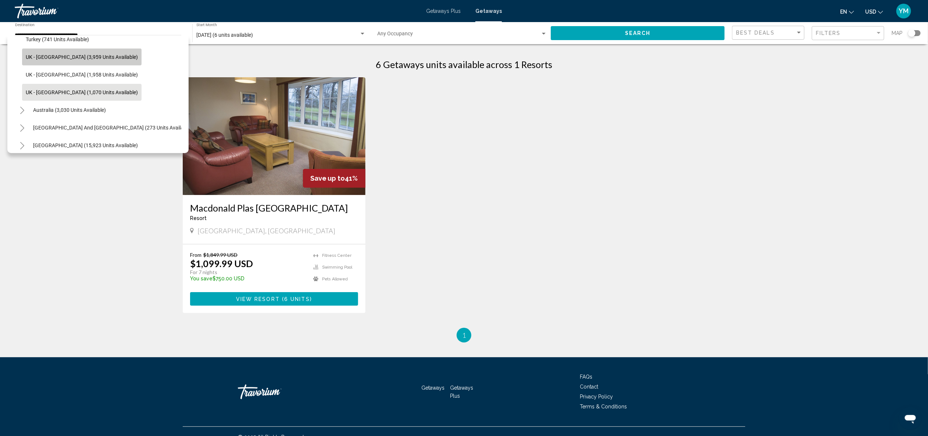
click at [91, 60] on button "UK - [GEOGRAPHIC_DATA] (3,959 units available)" at bounding box center [81, 57] width 119 height 17
type input "**********"
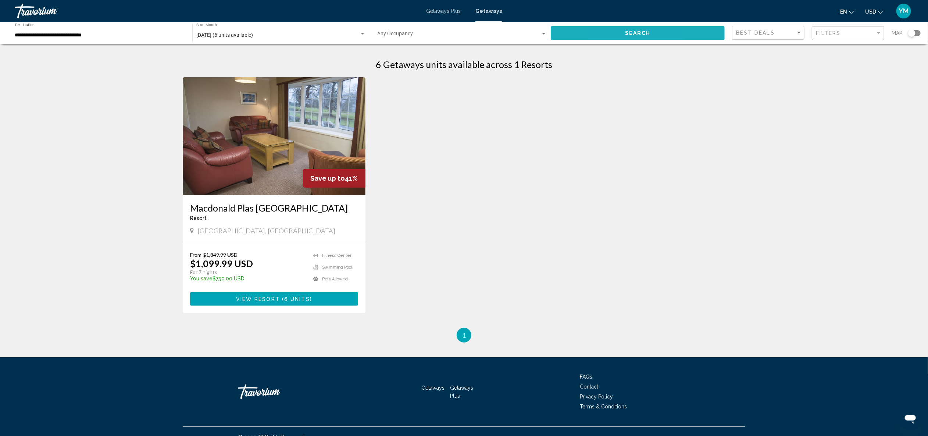
click at [611, 38] on button "Search" at bounding box center [638, 33] width 174 height 14
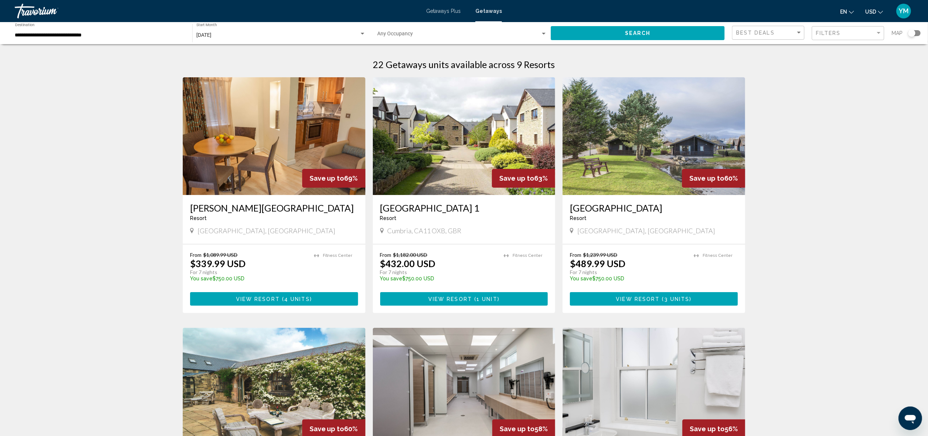
click at [913, 35] on div "Search widget" at bounding box center [911, 32] width 7 height 7
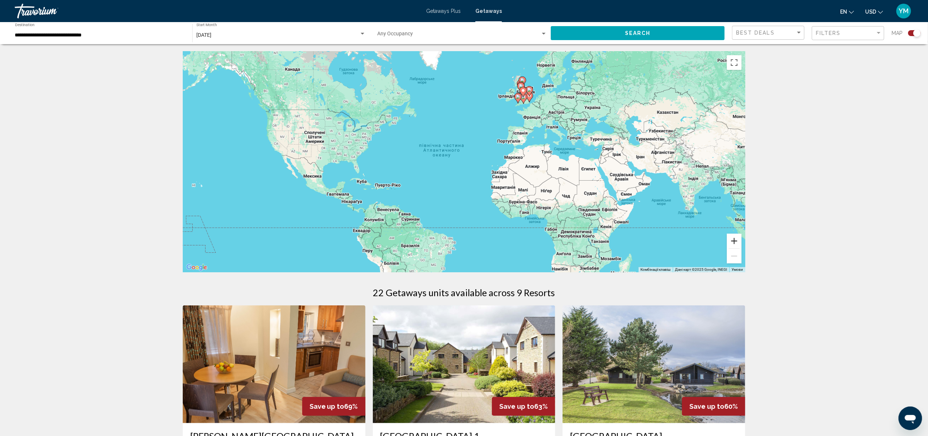
click at [737, 240] on button "Збільшити" at bounding box center [734, 240] width 15 height 15
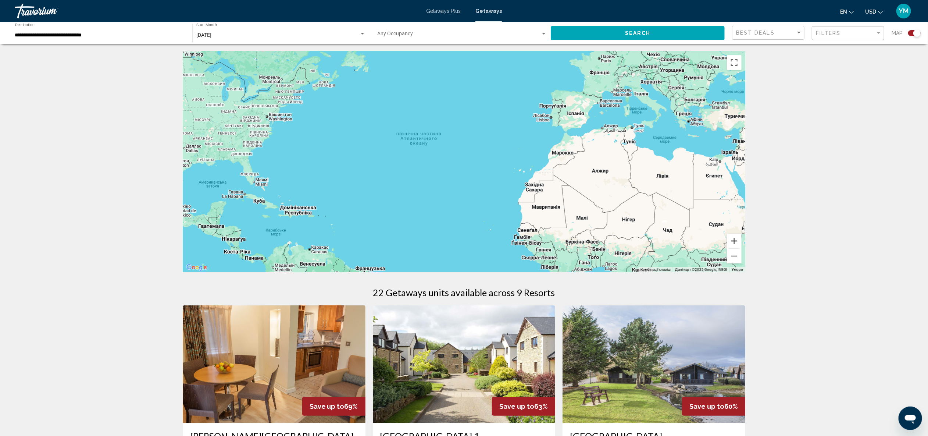
click at [737, 240] on button "Збільшити" at bounding box center [734, 240] width 15 height 15
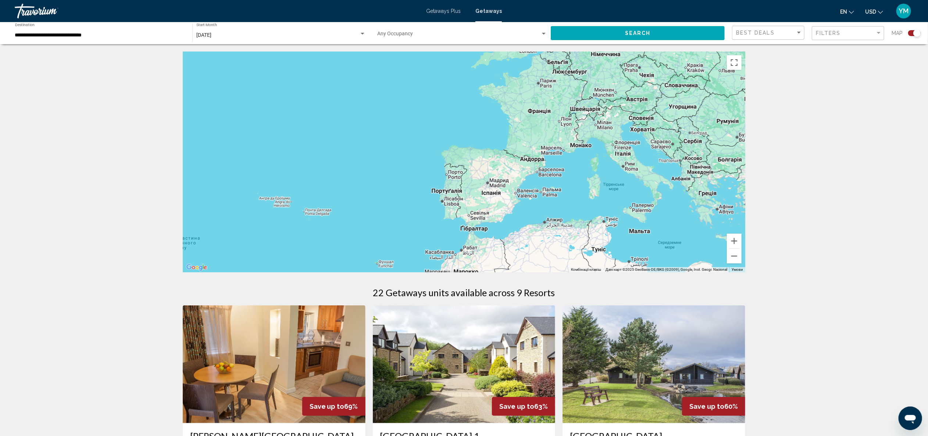
drag, startPoint x: 661, startPoint y: 151, endPoint x: 464, endPoint y: 279, distance: 235.2
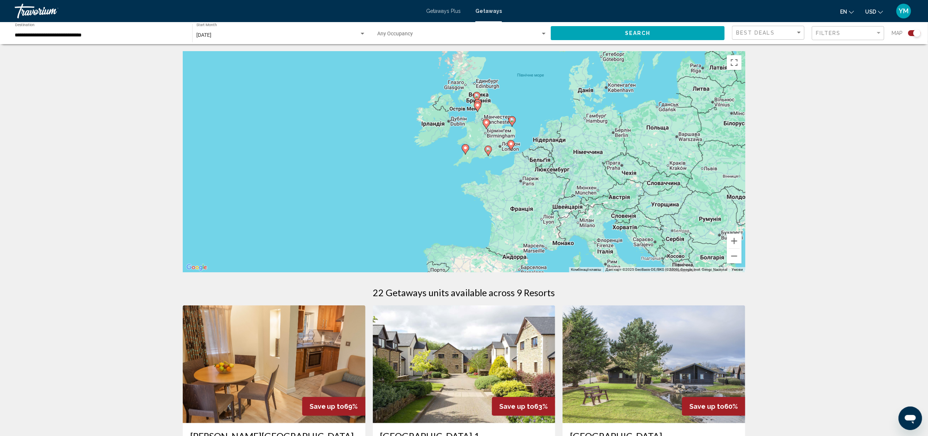
drag, startPoint x: 605, startPoint y: 140, endPoint x: 587, endPoint y: 239, distance: 100.5
click at [587, 240] on div "Увімкніть режим перетягування за допомогою клавіатури, натиснувши Alt + Enter. …" at bounding box center [464, 161] width 563 height 221
click at [735, 241] on button "Збільшити" at bounding box center [734, 240] width 15 height 15
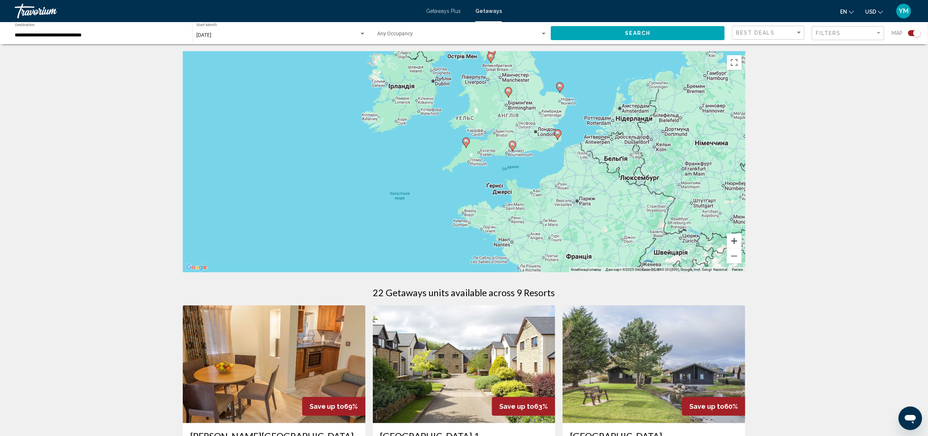
click at [735, 241] on button "Збільшити" at bounding box center [734, 240] width 15 height 15
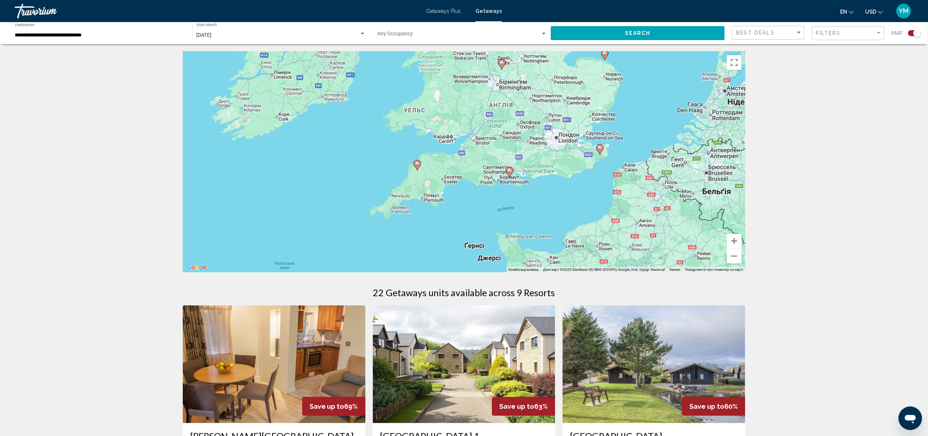
drag, startPoint x: 639, startPoint y: 163, endPoint x: 587, endPoint y: 199, distance: 63.4
click at [587, 199] on div "Увімкніть режим перетягування за допомогою клавіатури, натиснувши Alt + Enter. …" at bounding box center [464, 161] width 563 height 221
click at [733, 238] on button "Збільшити" at bounding box center [734, 240] width 15 height 15
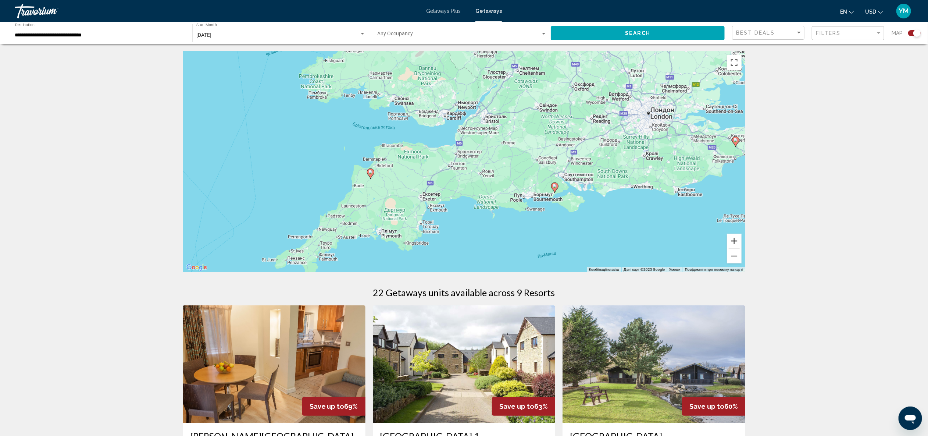
click at [733, 238] on button "Збільшити" at bounding box center [734, 240] width 15 height 15
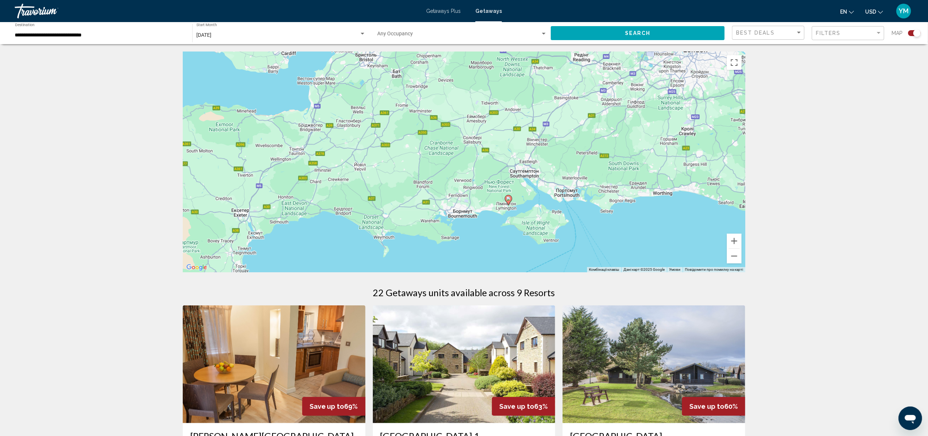
drag, startPoint x: 679, startPoint y: 226, endPoint x: 540, endPoint y: 207, distance: 140.6
click at [540, 207] on div "Увімкніть режим перетягування за допомогою клавіатури, натиснувши Alt + Enter. …" at bounding box center [464, 161] width 563 height 221
click at [732, 241] on button "Збільшити" at bounding box center [734, 240] width 15 height 15
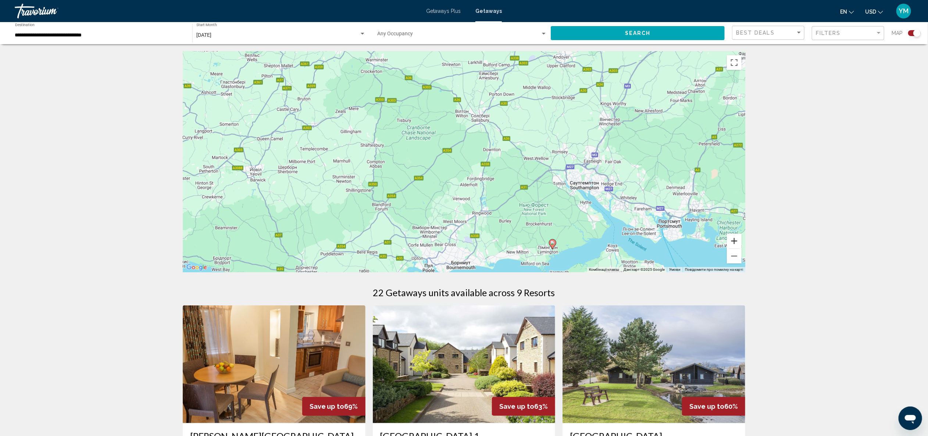
click at [732, 241] on button "Збільшити" at bounding box center [734, 240] width 15 height 15
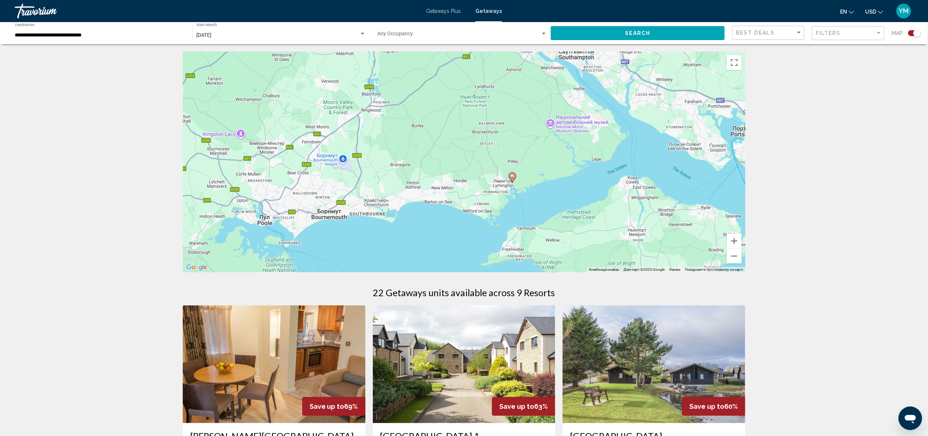
drag, startPoint x: 674, startPoint y: 233, endPoint x: 542, endPoint y: 81, distance: 201.2
click at [543, 79] on div "Увімкніть режим перетягування за допомогою клавіатури, натиснувши Alt + Enter. …" at bounding box center [464, 161] width 563 height 221
click at [513, 176] on image "Main content" at bounding box center [512, 176] width 4 height 4
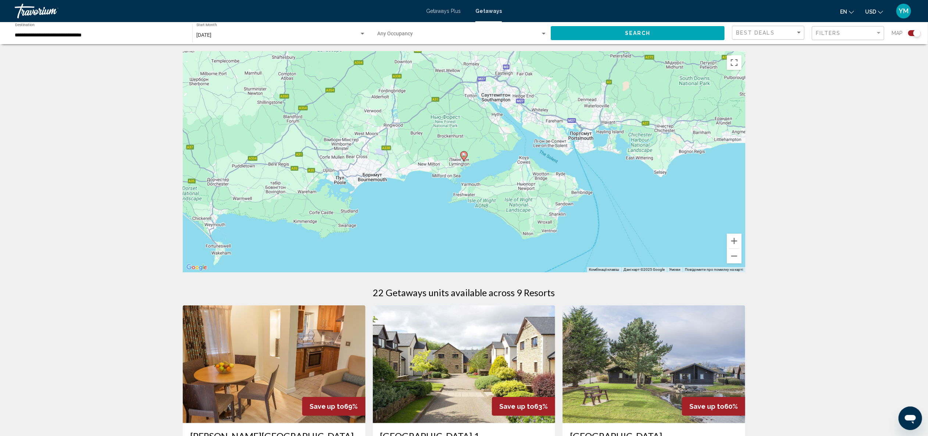
click at [464, 155] on image "Main content" at bounding box center [464, 155] width 4 height 4
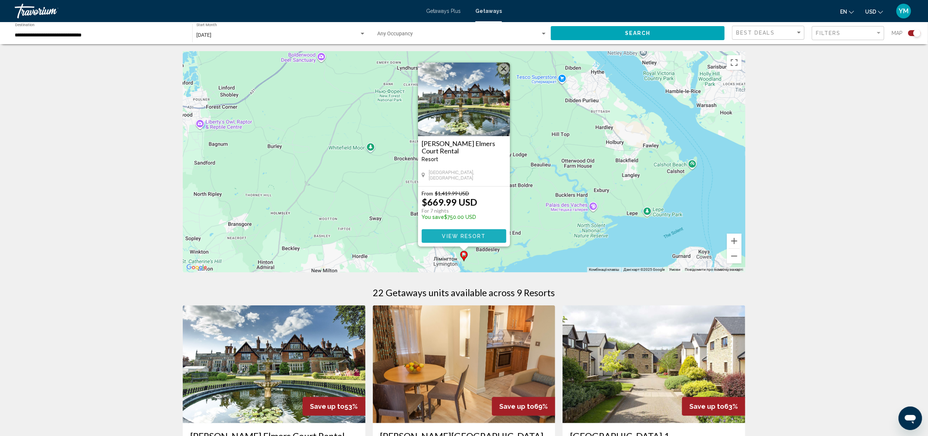
click at [472, 235] on span "View Resort" at bounding box center [464, 236] width 44 height 6
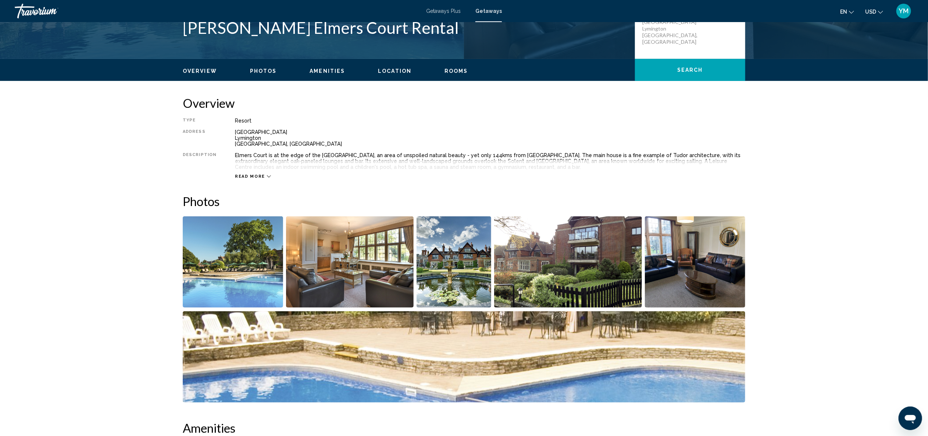
scroll to position [184, 0]
click at [883, 10] on icon "Change currency" at bounding box center [880, 12] width 5 height 5
click at [868, 57] on button "GBP (£)" at bounding box center [858, 58] width 37 height 10
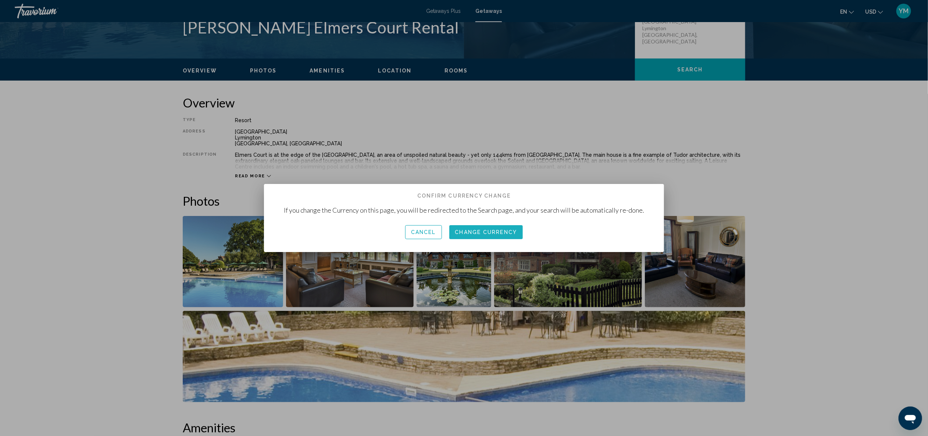
click at [504, 229] on span "Change Currency" at bounding box center [486, 232] width 62 height 6
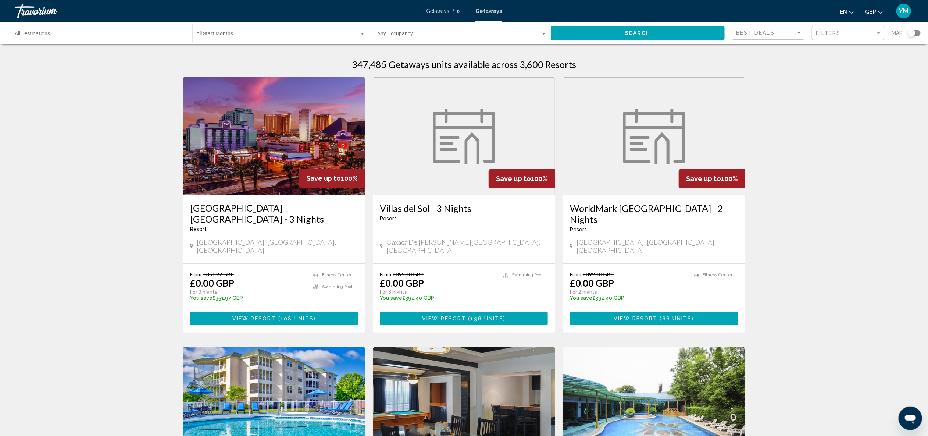
click at [43, 34] on input "Destination All Destinations" at bounding box center [100, 35] width 170 height 6
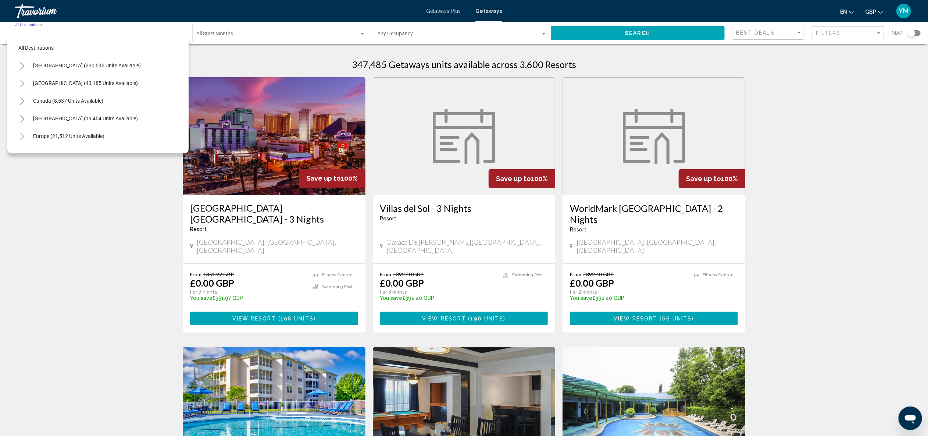
click at [22, 135] on icon "Toggle Europe (21,512 units available)" at bounding box center [22, 136] width 4 height 7
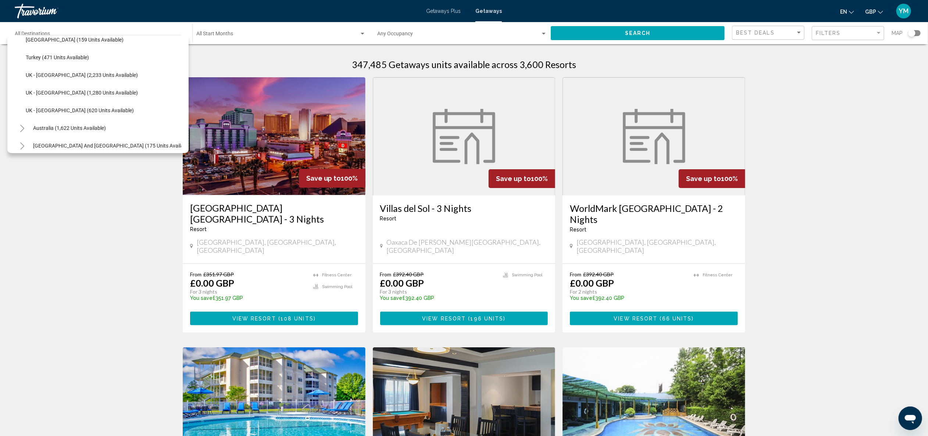
scroll to position [450, 0]
click at [54, 76] on button "UK - [GEOGRAPHIC_DATA] (2,233 units available)" at bounding box center [81, 73] width 119 height 17
type input "**********"
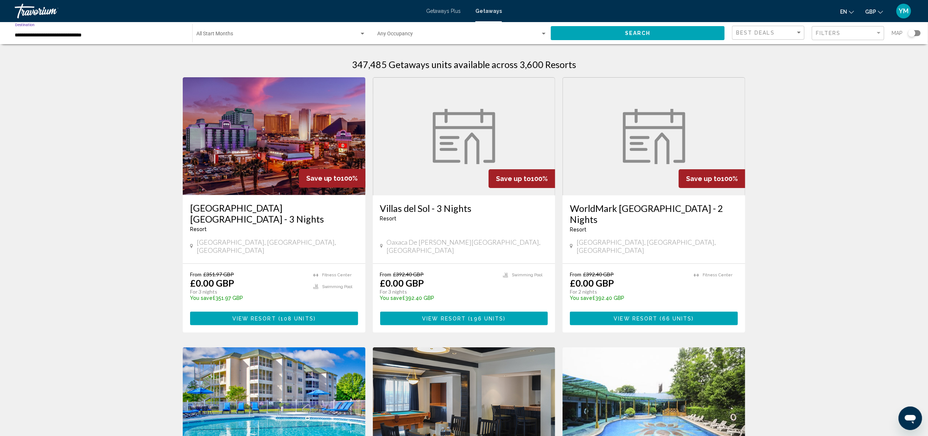
click at [247, 35] on span "Search widget" at bounding box center [277, 35] width 163 height 6
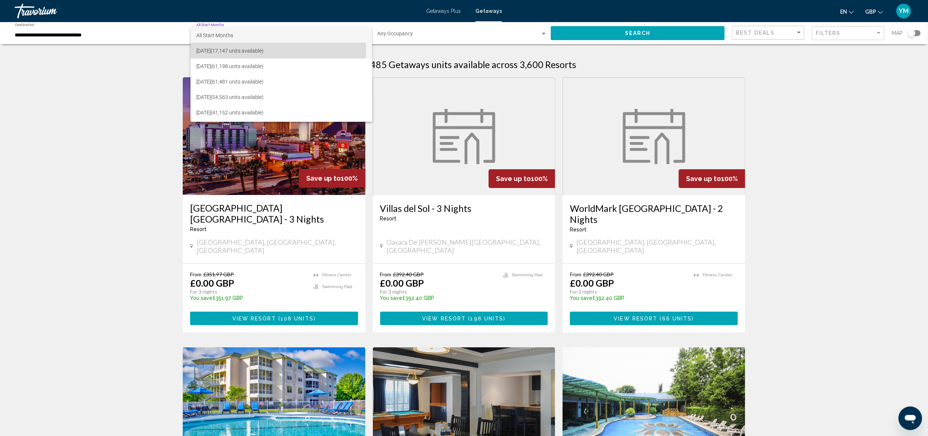
click at [249, 51] on span "[DATE] (17,147 units available)" at bounding box center [281, 50] width 170 height 15
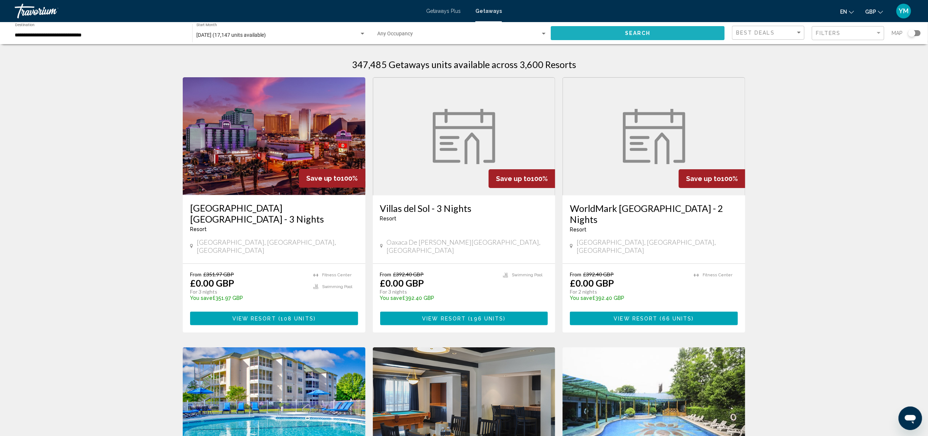
click at [625, 34] on button "Search" at bounding box center [638, 33] width 174 height 14
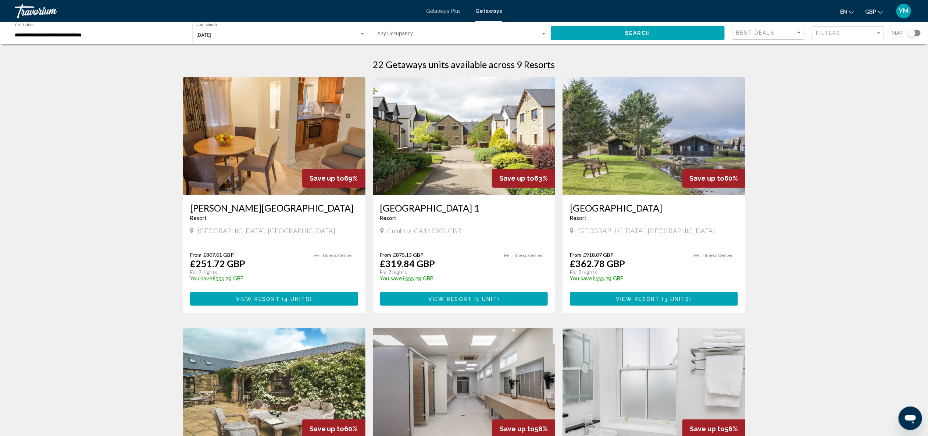
click at [913, 31] on div "Search widget" at bounding box center [911, 32] width 7 height 7
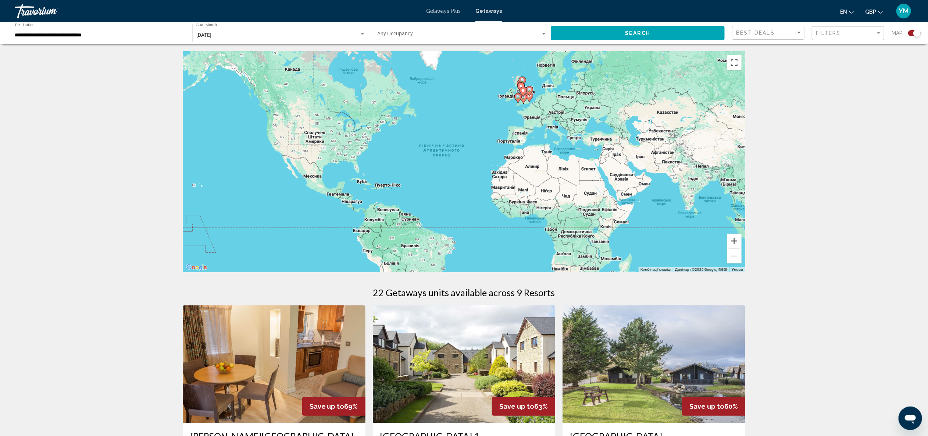
click at [736, 238] on button "Збільшити" at bounding box center [734, 240] width 15 height 15
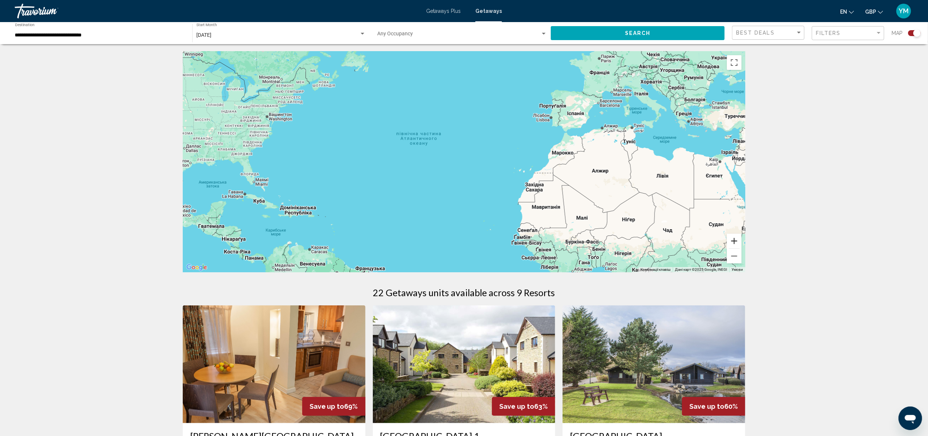
click at [736, 238] on button "Збільшити" at bounding box center [734, 240] width 15 height 15
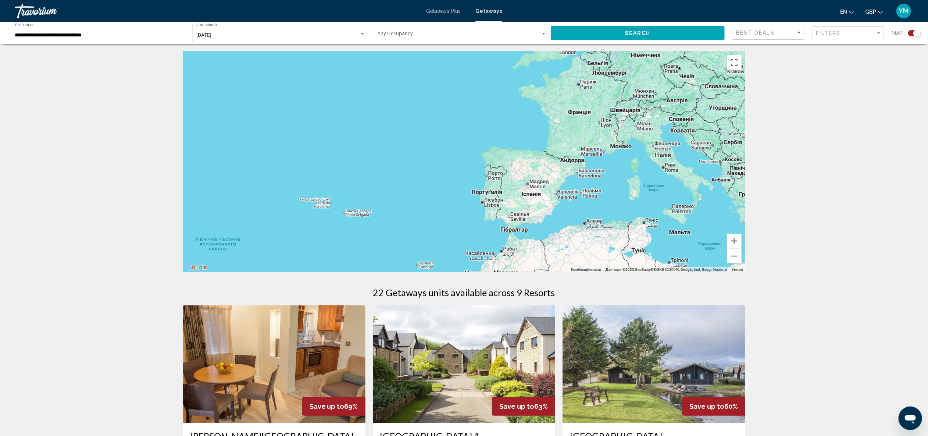
drag, startPoint x: 648, startPoint y: 146, endPoint x: 495, endPoint y: 272, distance: 198.5
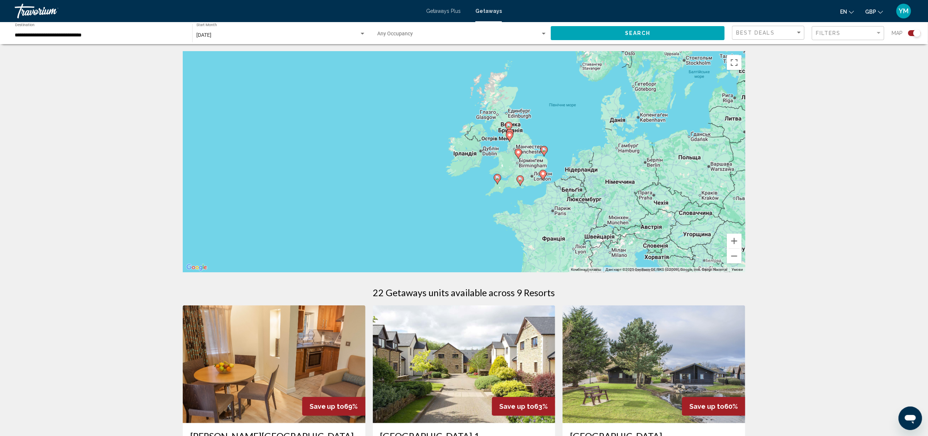
drag, startPoint x: 593, startPoint y: 106, endPoint x: 567, endPoint y: 240, distance: 136.1
click at [567, 240] on div "Увімкніть режим перетягування за допомогою клавіатури, натиснувши Alt + Enter. …" at bounding box center [464, 161] width 563 height 221
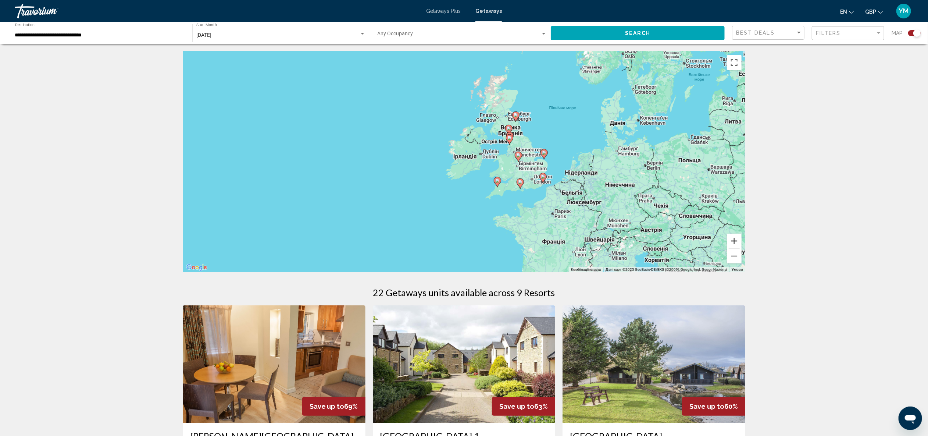
click at [735, 243] on button "Збільшити" at bounding box center [734, 240] width 15 height 15
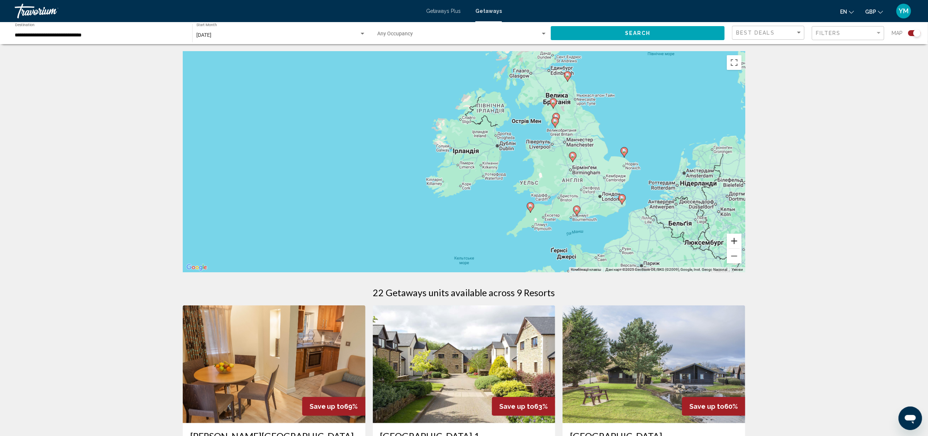
click at [735, 243] on button "Збільшити" at bounding box center [734, 240] width 15 height 15
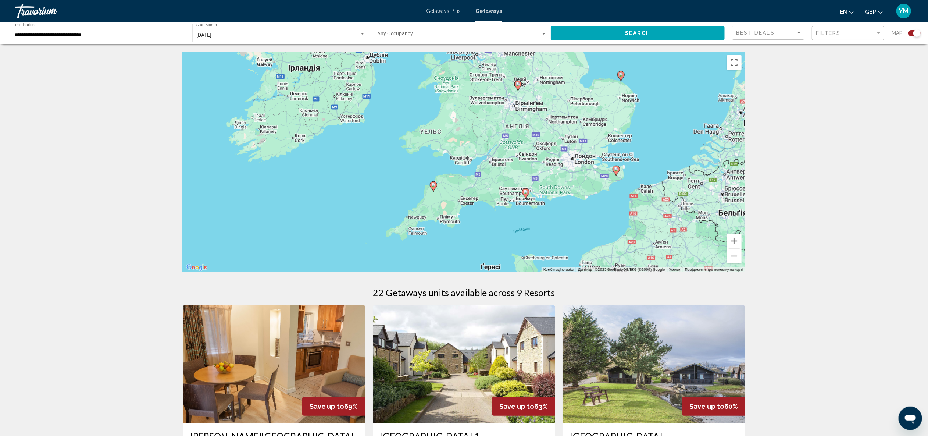
drag, startPoint x: 703, startPoint y: 236, endPoint x: 550, endPoint y: 168, distance: 167.9
click at [550, 168] on div "Увімкніть режим перетягування за допомогою клавіатури, натиснувши Alt + Enter. …" at bounding box center [464, 161] width 563 height 221
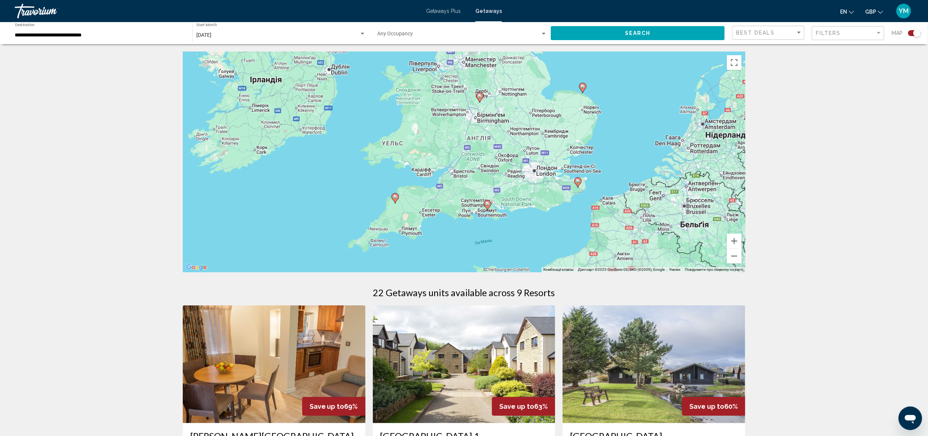
drag, startPoint x: 635, startPoint y: 192, endPoint x: 596, endPoint y: 204, distance: 40.8
click at [596, 204] on div "Увімкніть режим перетягування за допомогою клавіатури, натиснувши Alt + Enter. …" at bounding box center [464, 161] width 563 height 221
click at [488, 205] on image "Main content" at bounding box center [487, 203] width 4 height 4
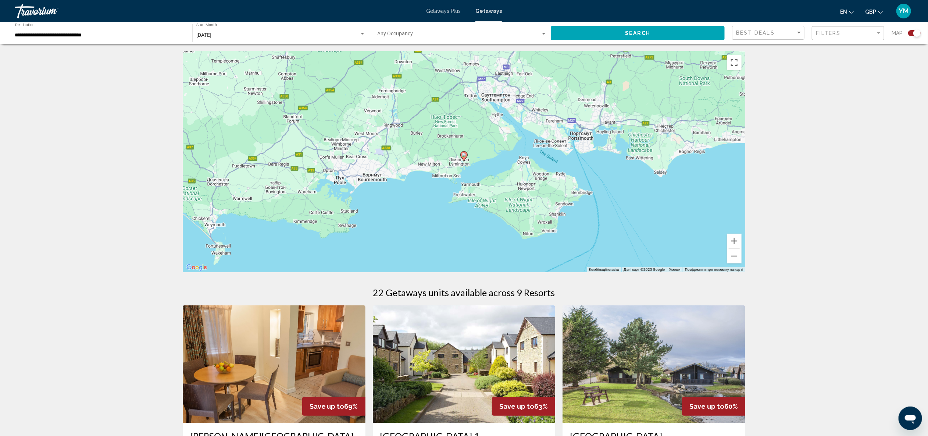
click at [464, 156] on image "Main content" at bounding box center [464, 155] width 4 height 4
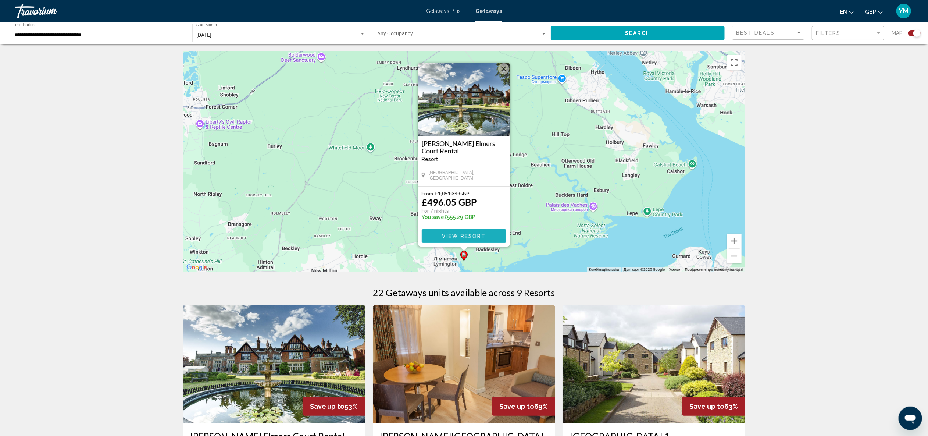
click at [463, 235] on span "View Resort" at bounding box center [464, 236] width 44 height 6
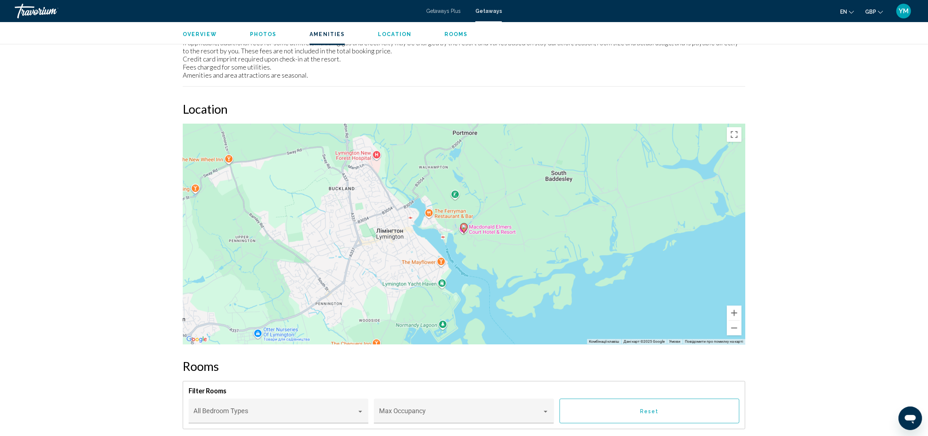
scroll to position [844, 0]
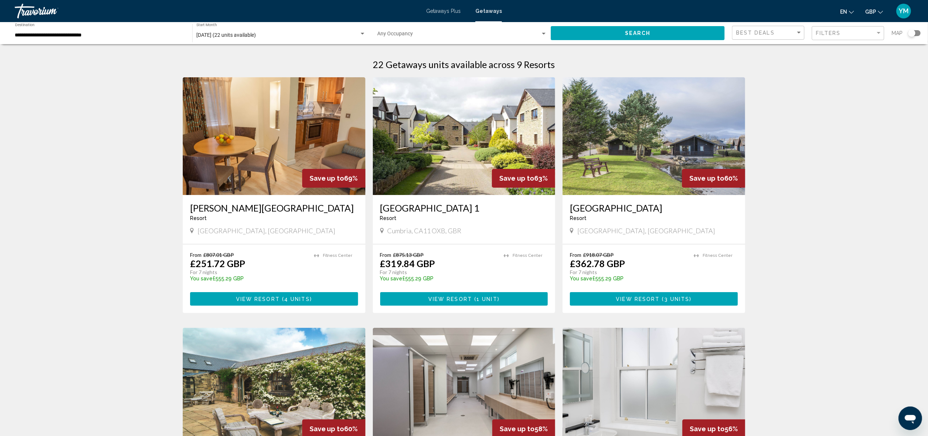
click at [911, 33] on div "Search widget" at bounding box center [911, 32] width 7 height 7
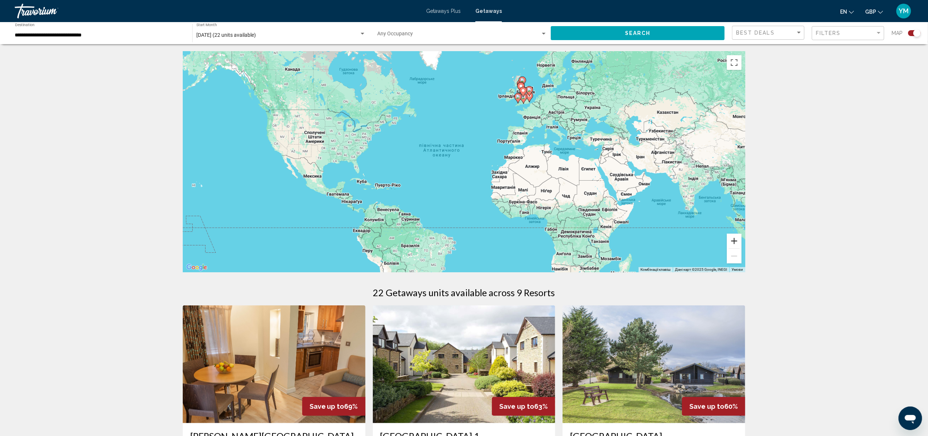
click at [735, 243] on button "Збільшити" at bounding box center [734, 240] width 15 height 15
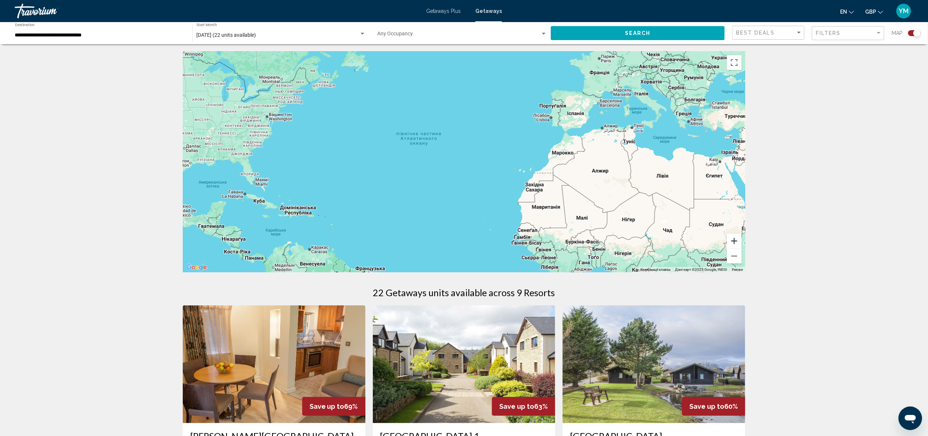
click at [735, 243] on button "Збільшити" at bounding box center [734, 240] width 15 height 15
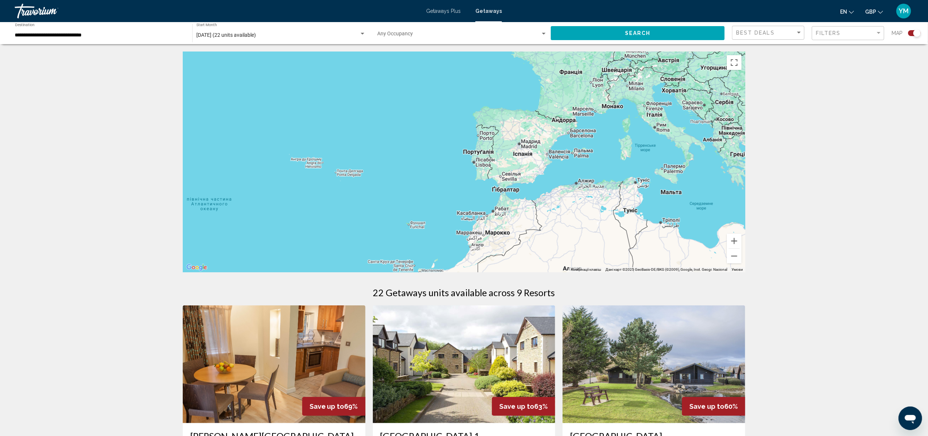
drag, startPoint x: 706, startPoint y: 171, endPoint x: 605, endPoint y: 252, distance: 129.2
click at [541, 260] on div "Main content" at bounding box center [464, 161] width 563 height 221
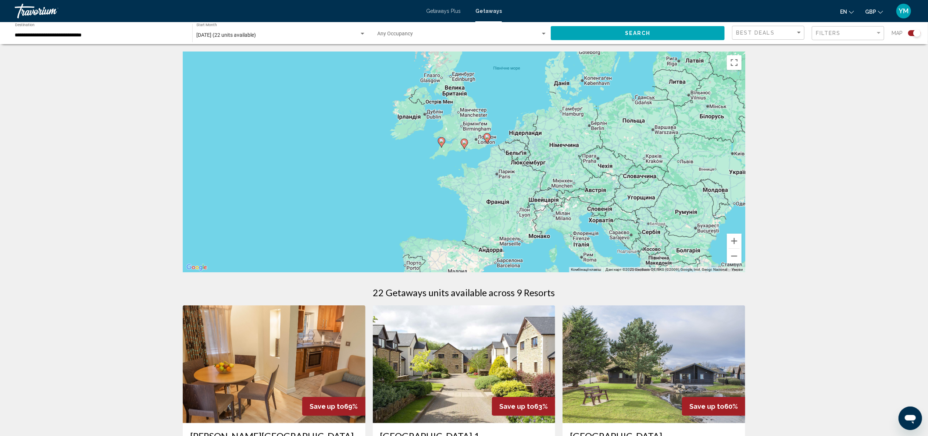
drag, startPoint x: 651, startPoint y: 176, endPoint x: 579, endPoint y: 281, distance: 127.2
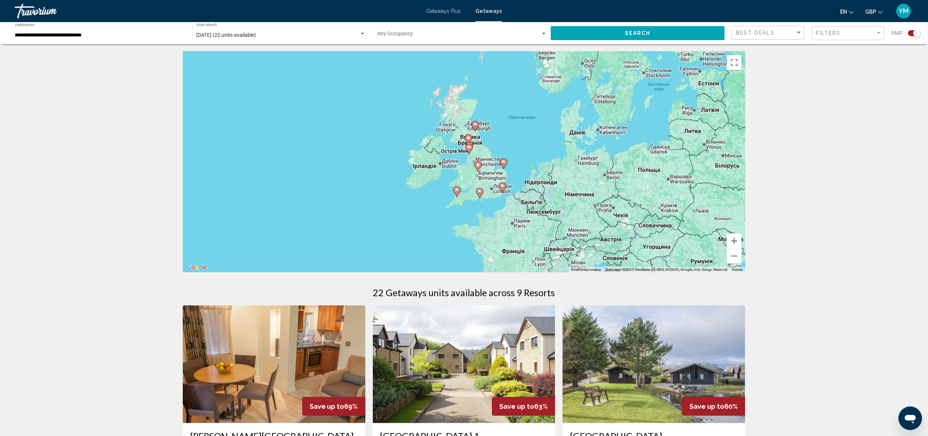
drag, startPoint x: 540, startPoint y: 185, endPoint x: 557, endPoint y: 243, distance: 60.9
click at [557, 243] on div "Увімкніть режим перетягування за допомогою клавіатури, натиснувши Alt + Enter. …" at bounding box center [464, 161] width 563 height 221
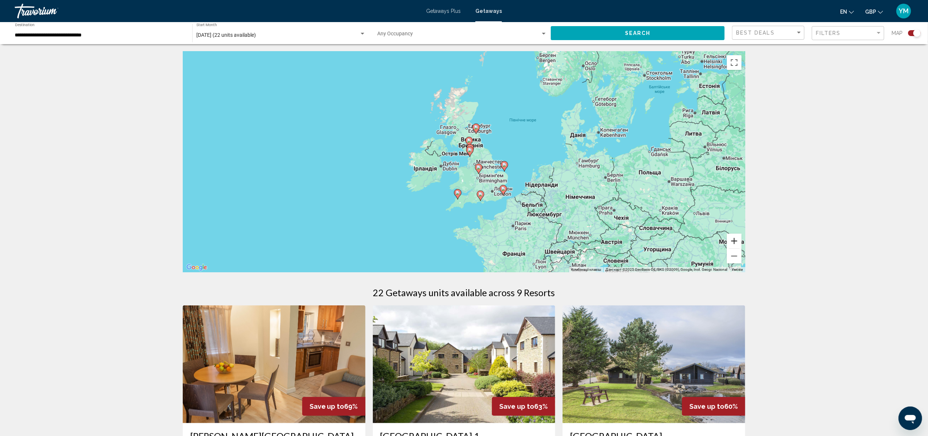
click at [735, 243] on button "Збільшити" at bounding box center [734, 240] width 15 height 15
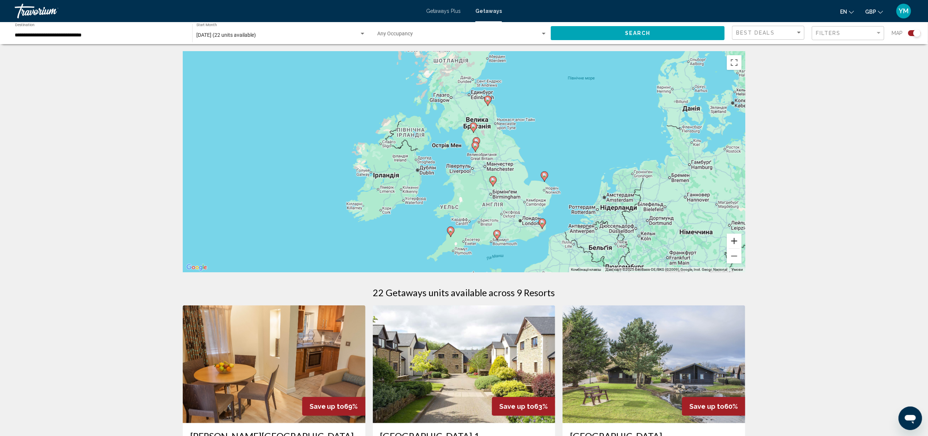
click at [735, 243] on button "Збільшити" at bounding box center [734, 240] width 15 height 15
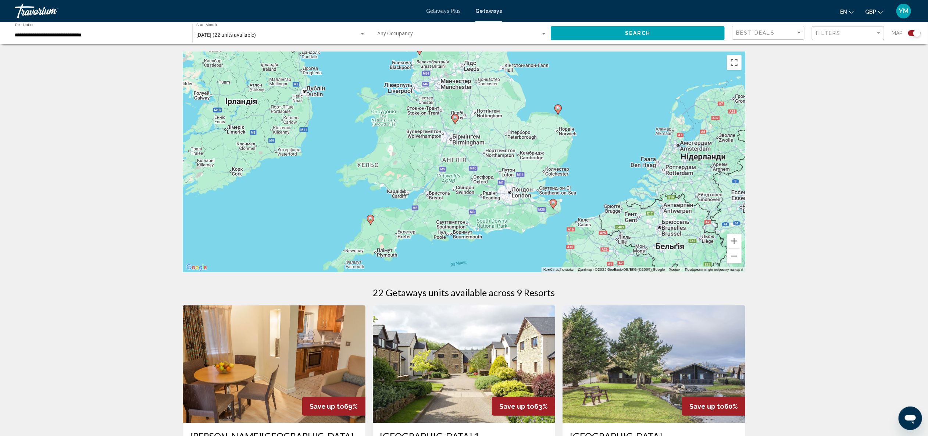
drag, startPoint x: 598, startPoint y: 217, endPoint x: 536, endPoint y: 133, distance: 103.8
click at [536, 133] on div "Увімкніть режим перетягування за допомогою клавіатури, натиснувши Alt + Enter. …" at bounding box center [464, 161] width 563 height 221
click at [553, 203] on image "Main content" at bounding box center [553, 202] width 4 height 4
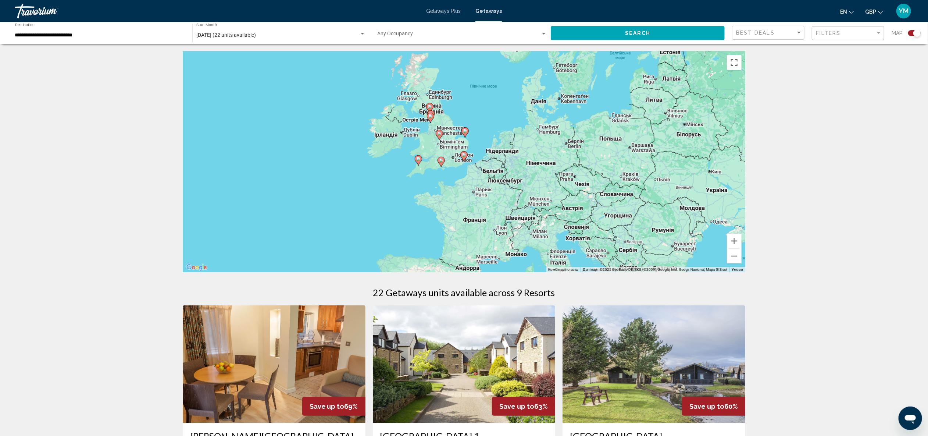
click at [464, 156] on image "Main content" at bounding box center [464, 155] width 4 height 4
type input "**********"
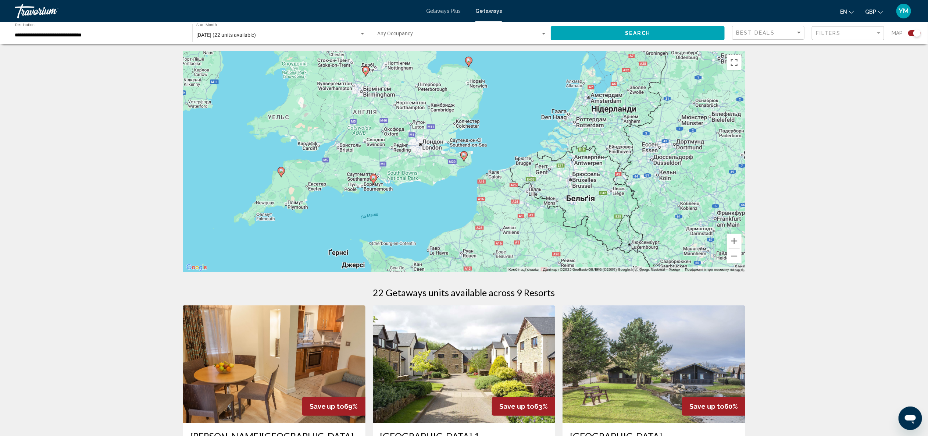
click at [464, 155] on image "Main content" at bounding box center [464, 155] width 4 height 4
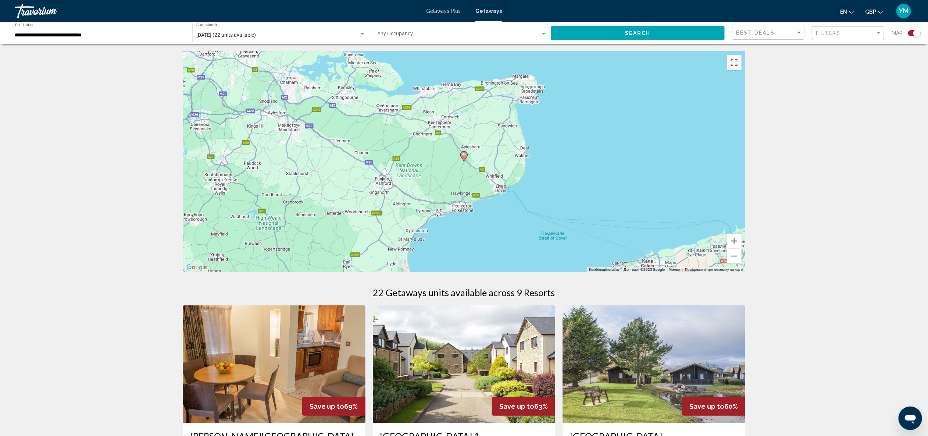
click at [464, 154] on image "Main content" at bounding box center [464, 155] width 4 height 4
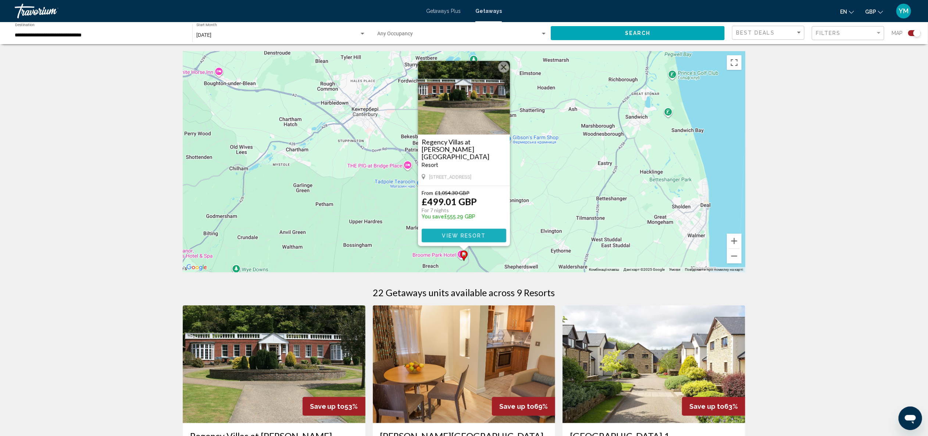
click at [474, 235] on span "View Resort" at bounding box center [464, 236] width 44 height 6
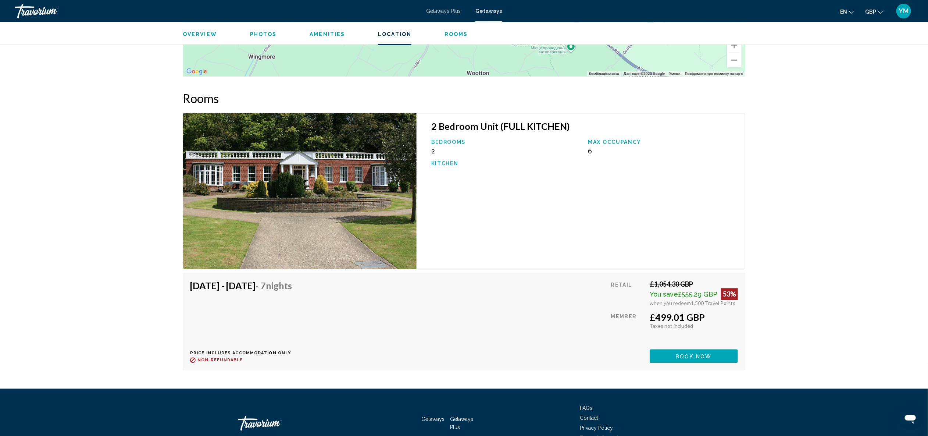
scroll to position [1132, 0]
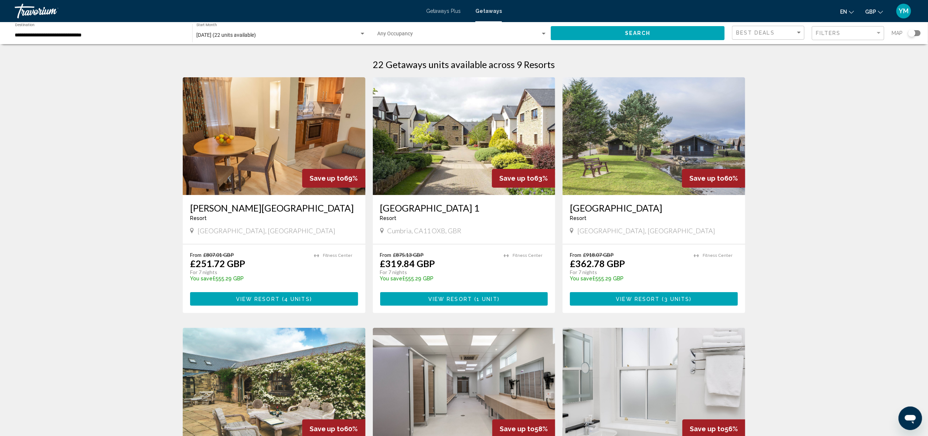
click at [916, 31] on div "Search widget" at bounding box center [914, 33] width 13 height 6
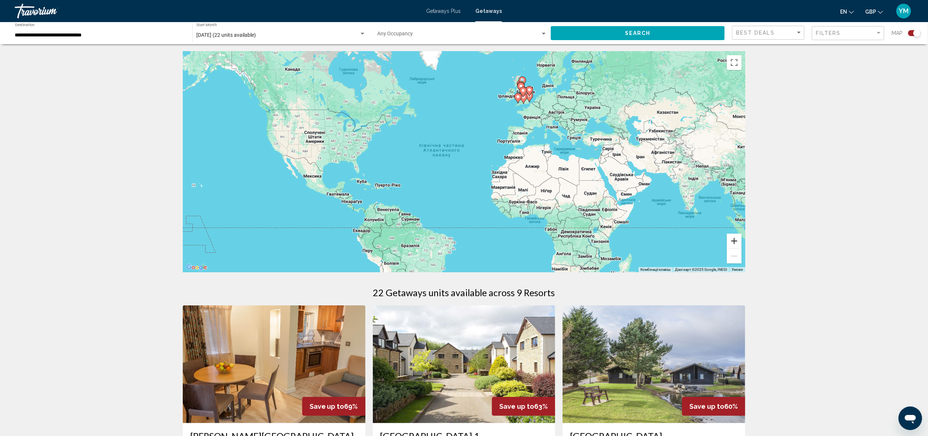
click at [736, 240] on button "Збільшити" at bounding box center [734, 240] width 15 height 15
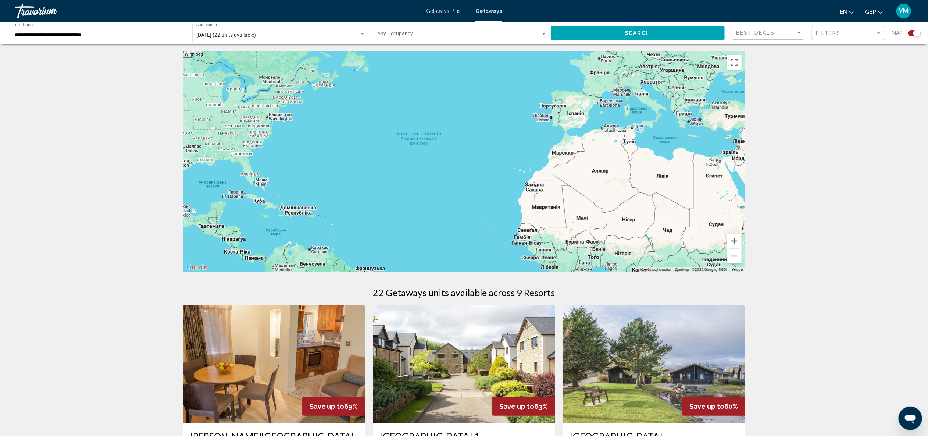
click at [736, 240] on button "Збільшити" at bounding box center [734, 240] width 15 height 15
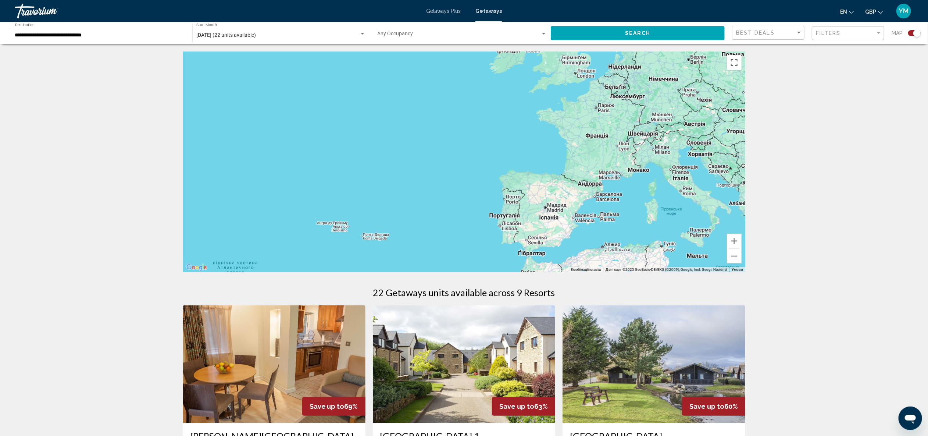
drag, startPoint x: 640, startPoint y: 132, endPoint x: 504, endPoint y: 277, distance: 199.0
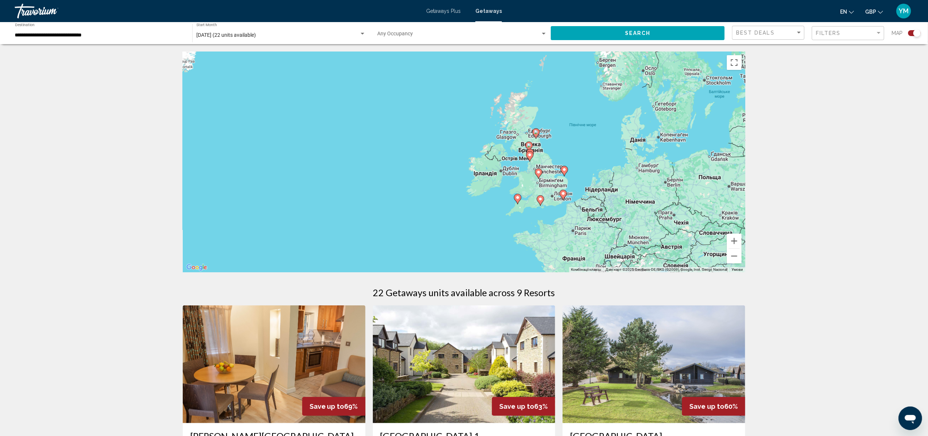
drag, startPoint x: 641, startPoint y: 153, endPoint x: 658, endPoint y: 242, distance: 91.3
click at [632, 236] on div "Увімкніть режим перетягування за допомогою клавіатури, натиснувши Alt + Enter. …" at bounding box center [464, 161] width 563 height 221
click at [733, 239] on button "Збільшити" at bounding box center [734, 240] width 15 height 15
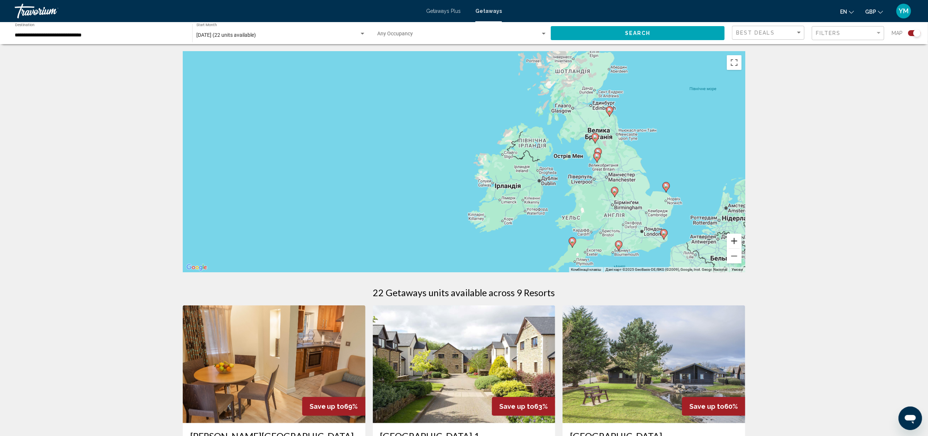
click at [733, 239] on button "Збільшити" at bounding box center [734, 240] width 15 height 15
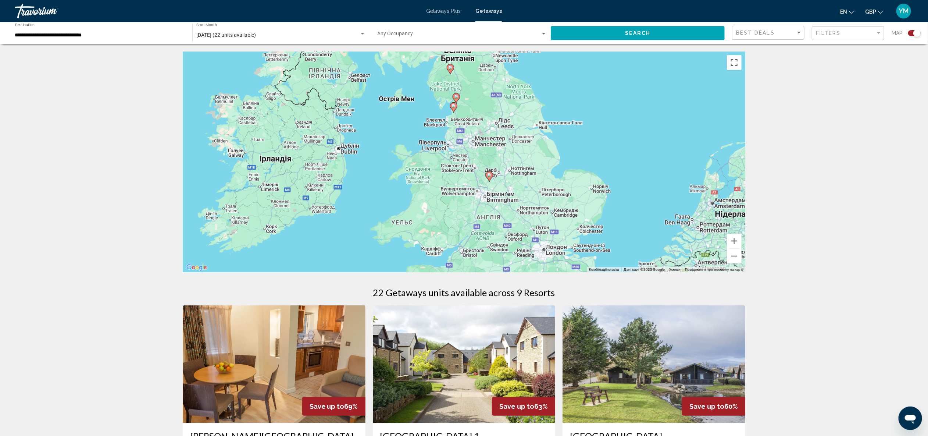
drag, startPoint x: 711, startPoint y: 227, endPoint x: 437, endPoint y: 176, distance: 278.9
click at [433, 176] on div "Увімкніть режим перетягування за допомогою клавіатури, натиснувши Alt + Enter. …" at bounding box center [464, 161] width 563 height 221
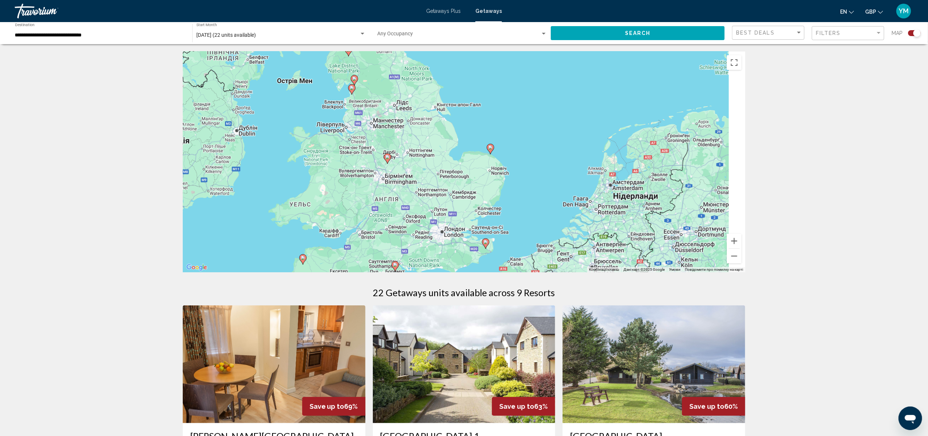
drag, startPoint x: 619, startPoint y: 219, endPoint x: 516, endPoint y: 198, distance: 105.1
click at [520, 202] on div "Увімкніть режим перетягування за допомогою клавіатури, натиснувши Alt + Enter. …" at bounding box center [464, 161] width 563 height 221
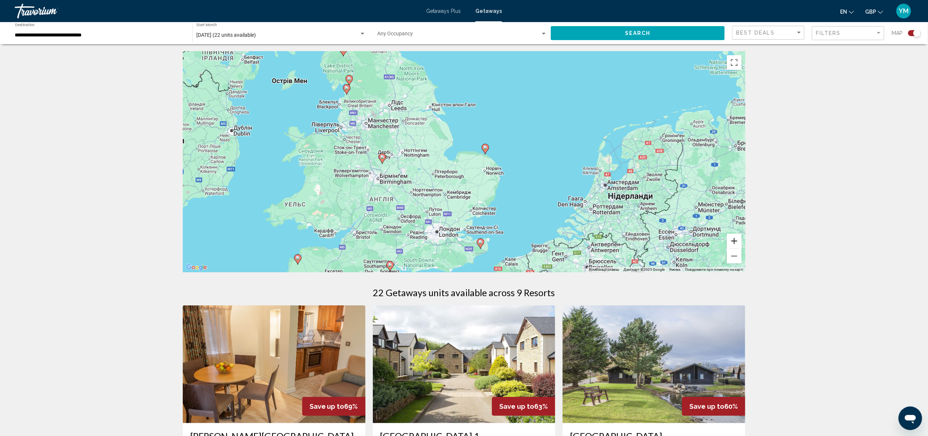
click at [735, 243] on button "Збільшити" at bounding box center [734, 240] width 15 height 15
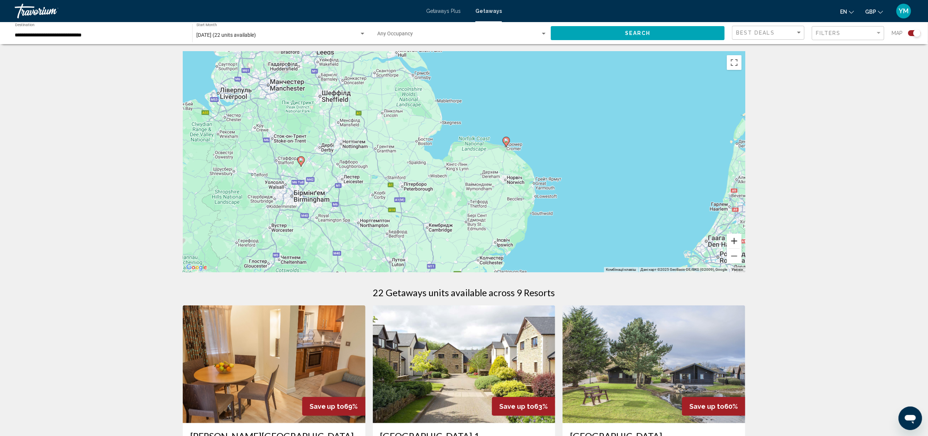
click at [735, 243] on button "Збільшити" at bounding box center [734, 240] width 15 height 15
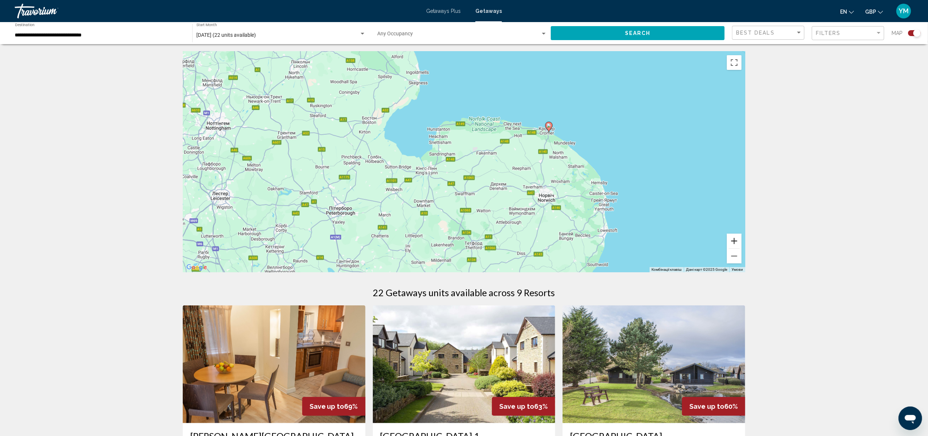
click at [735, 243] on button "Збільшити" at bounding box center [734, 240] width 15 height 15
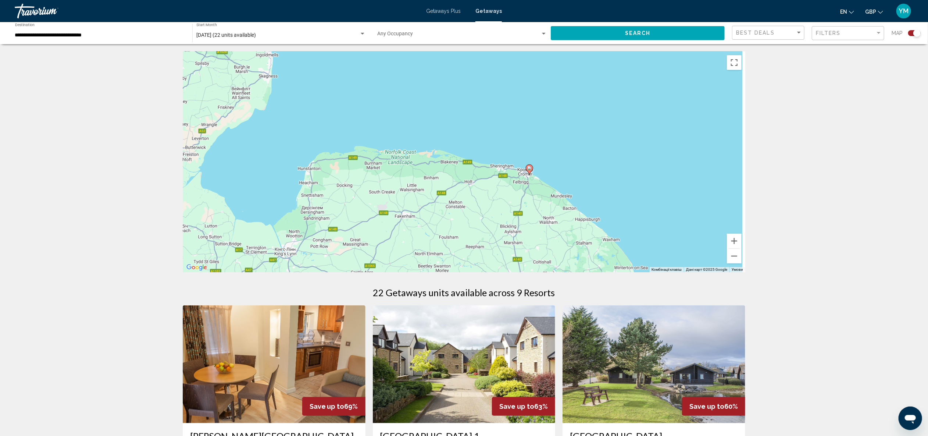
drag, startPoint x: 672, startPoint y: 172, endPoint x: 566, endPoint y: 243, distance: 128.1
click at [567, 245] on div "Увімкніть режим перетягування за допомогою клавіатури, натиснувши Alt + Enter. …" at bounding box center [464, 161] width 563 height 221
click at [528, 169] on image "Main content" at bounding box center [528, 169] width 4 height 4
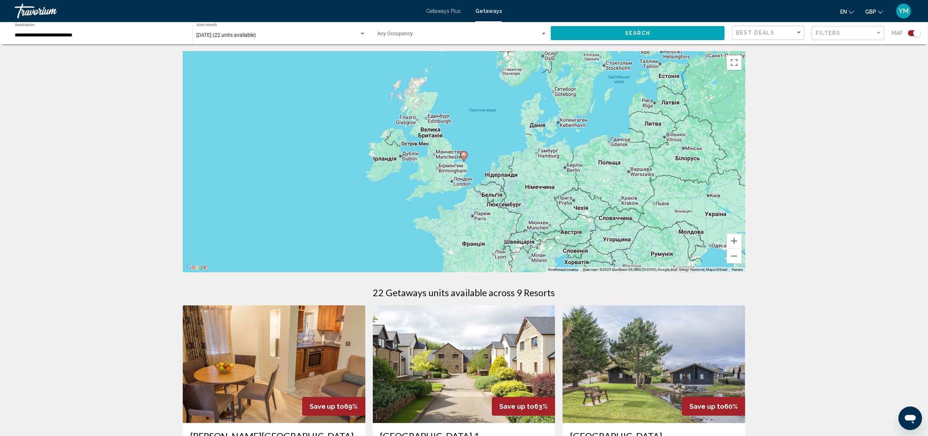
click at [465, 156] on image "Main content" at bounding box center [464, 155] width 4 height 4
type input "**********"
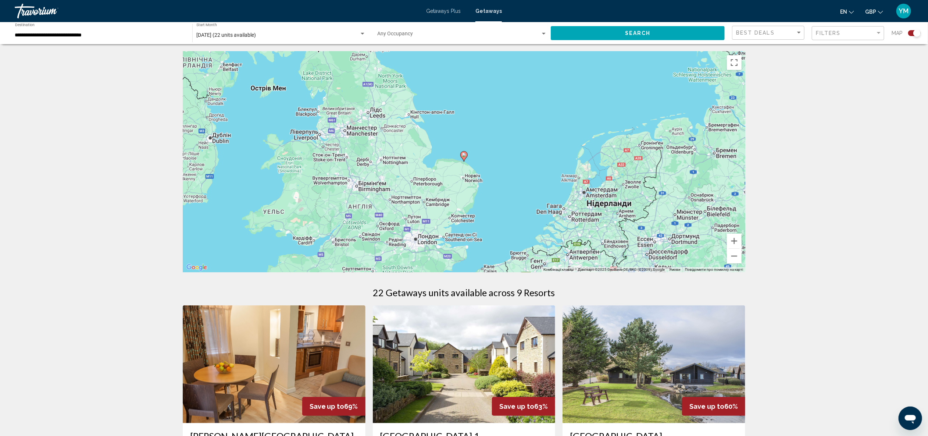
click at [465, 156] on image "Main content" at bounding box center [464, 155] width 4 height 4
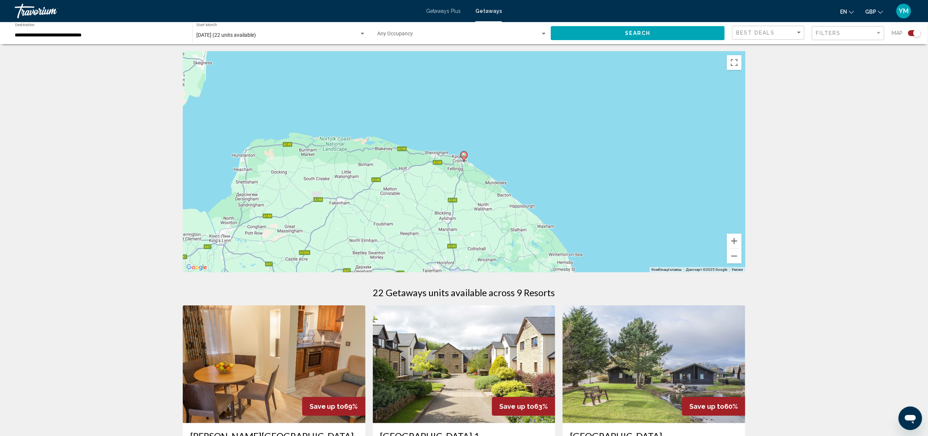
click at [465, 154] on image "Main content" at bounding box center [464, 155] width 4 height 4
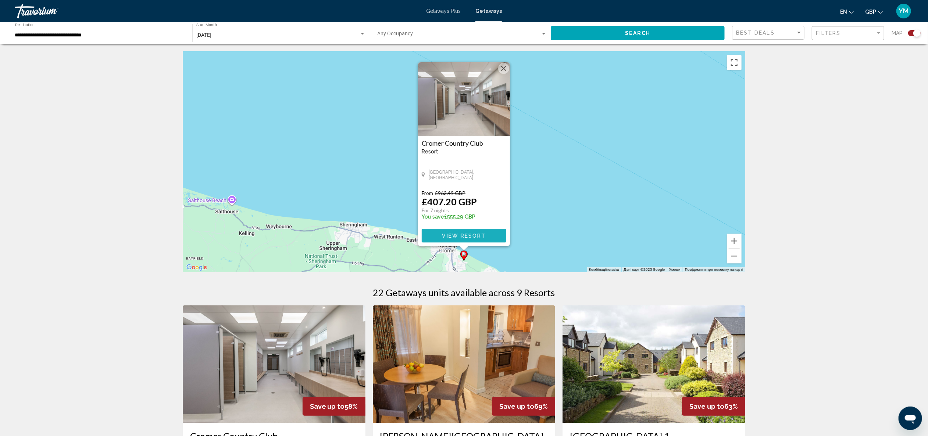
click at [474, 237] on span "View Resort" at bounding box center [464, 236] width 44 height 6
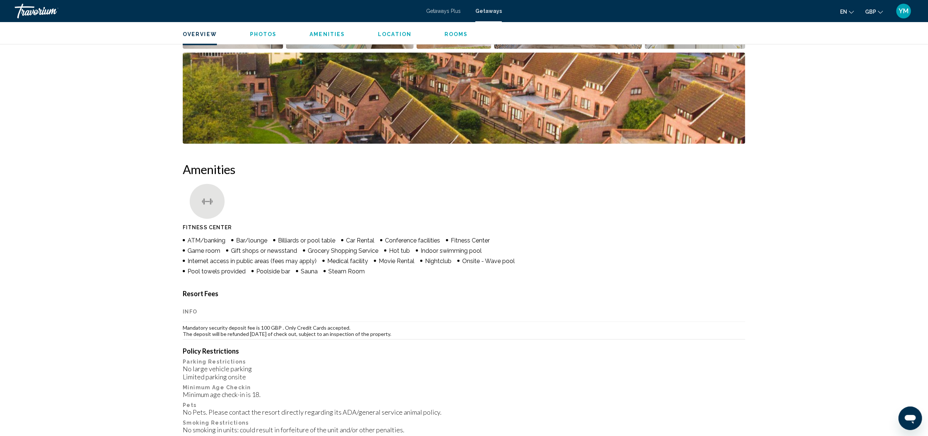
scroll to position [295, 0]
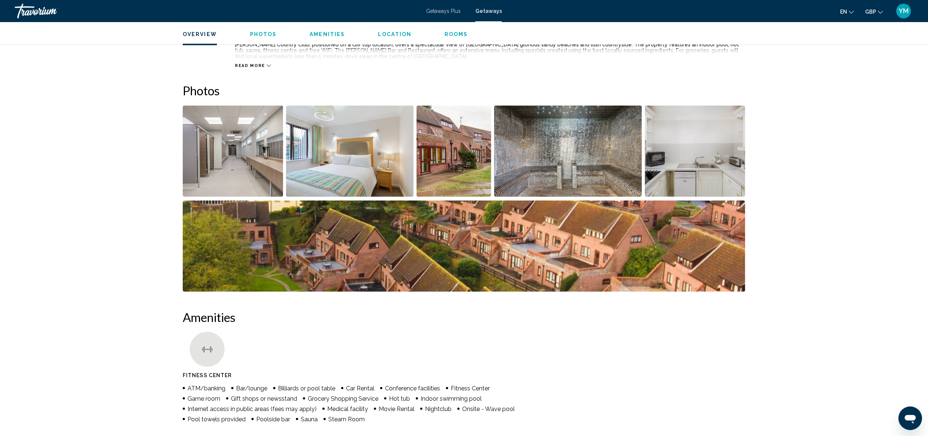
click at [448, 33] on span "Rooms" at bounding box center [456, 34] width 24 height 6
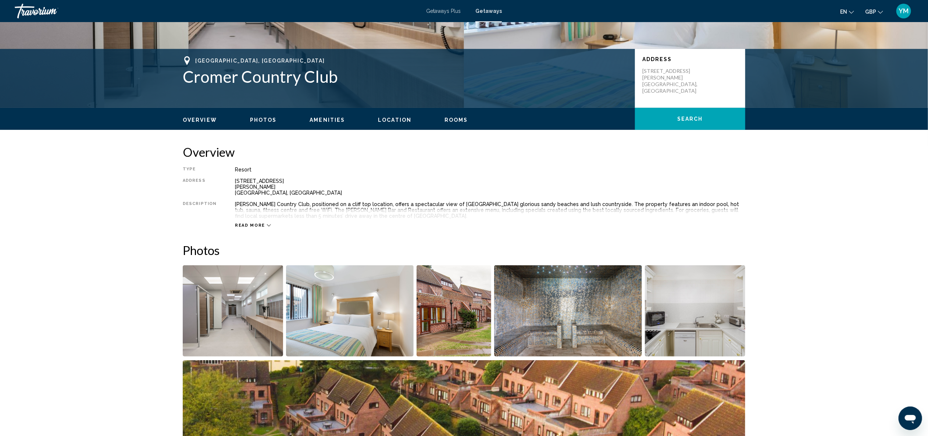
scroll to position [0, 0]
